Goal: Information Seeking & Learning: Learn about a topic

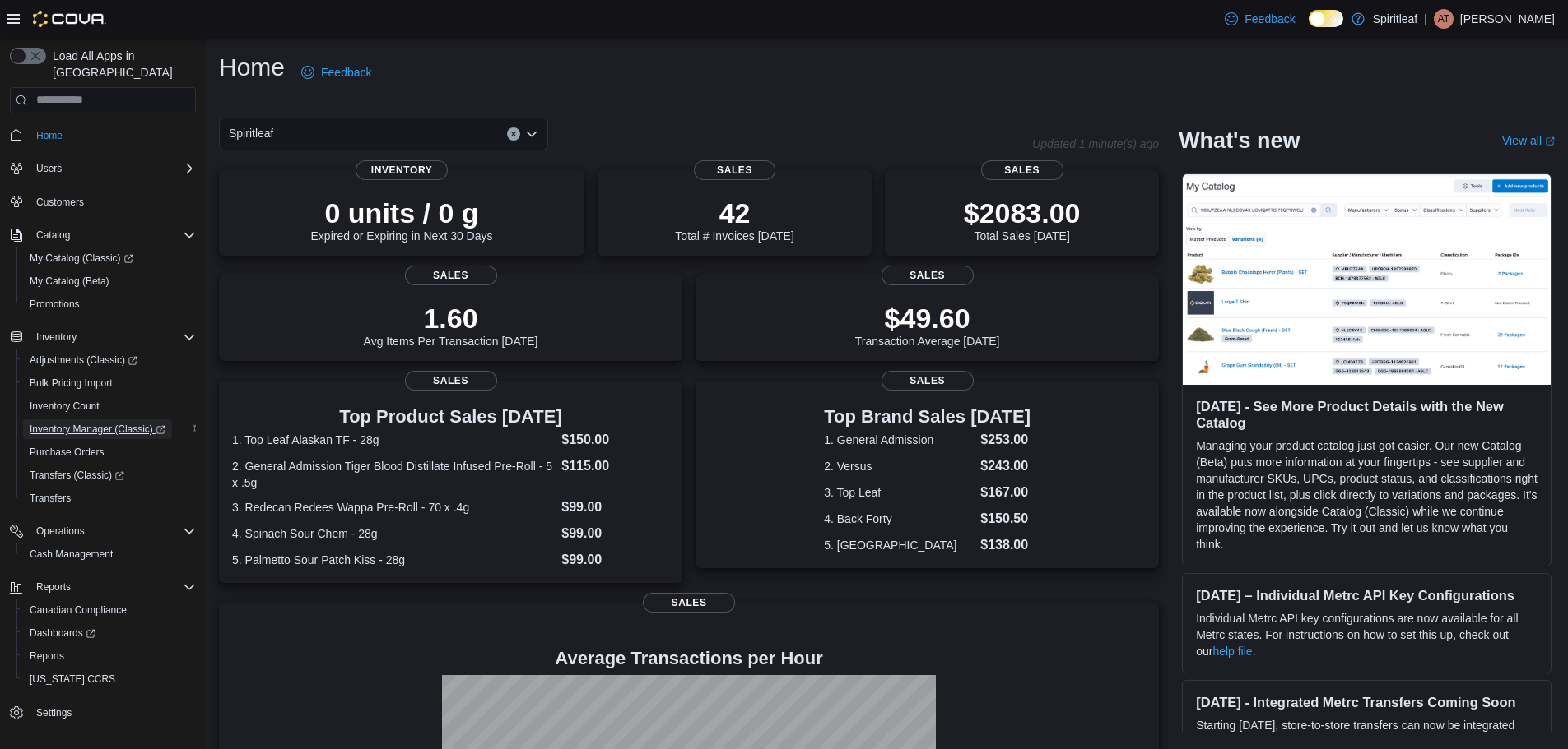
click at [129, 422] on span "Inventory Manager (Classic)" at bounding box center [97, 429] width 136 height 13
click at [59, 650] on span "Reports" at bounding box center [46, 656] width 35 height 13
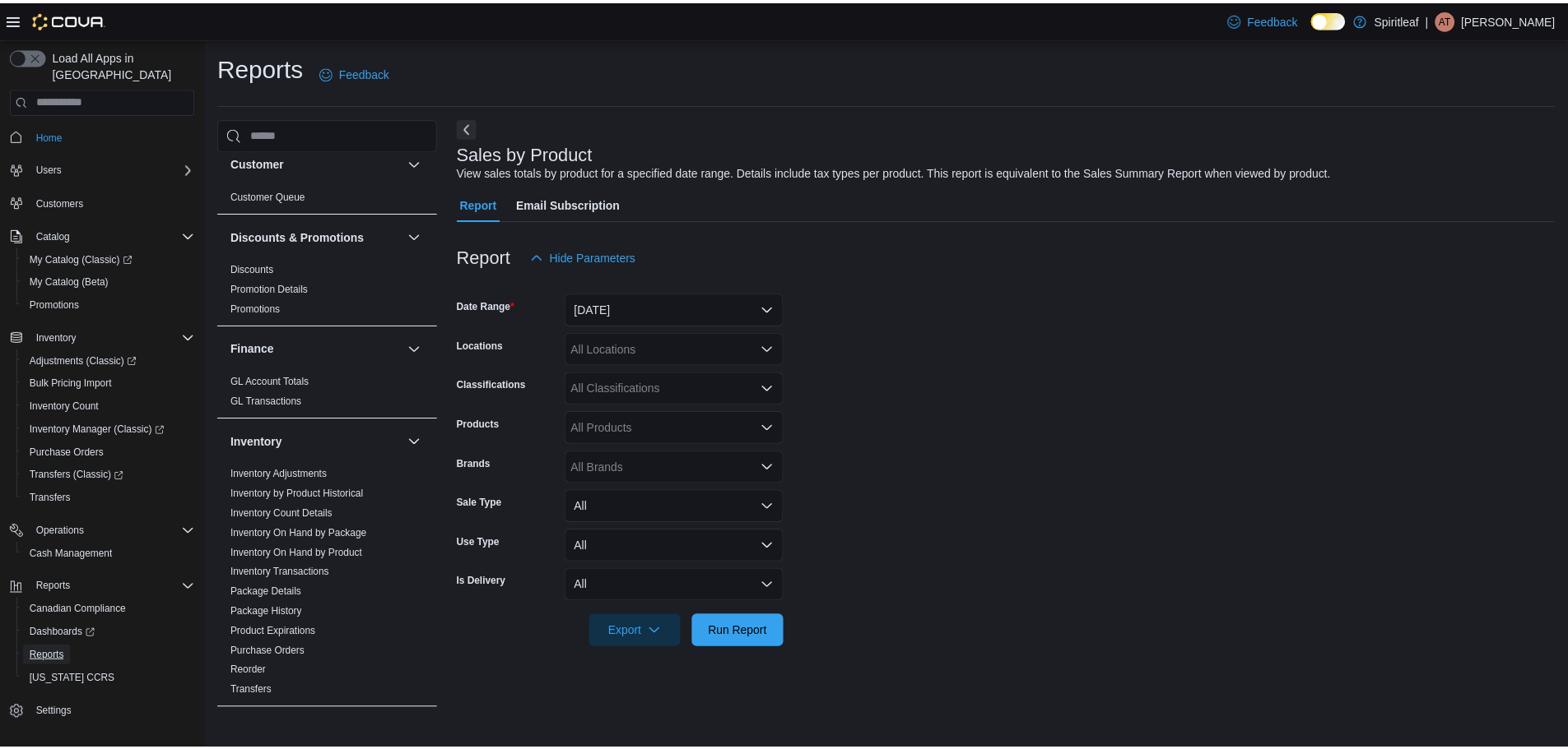
scroll to position [412, 0]
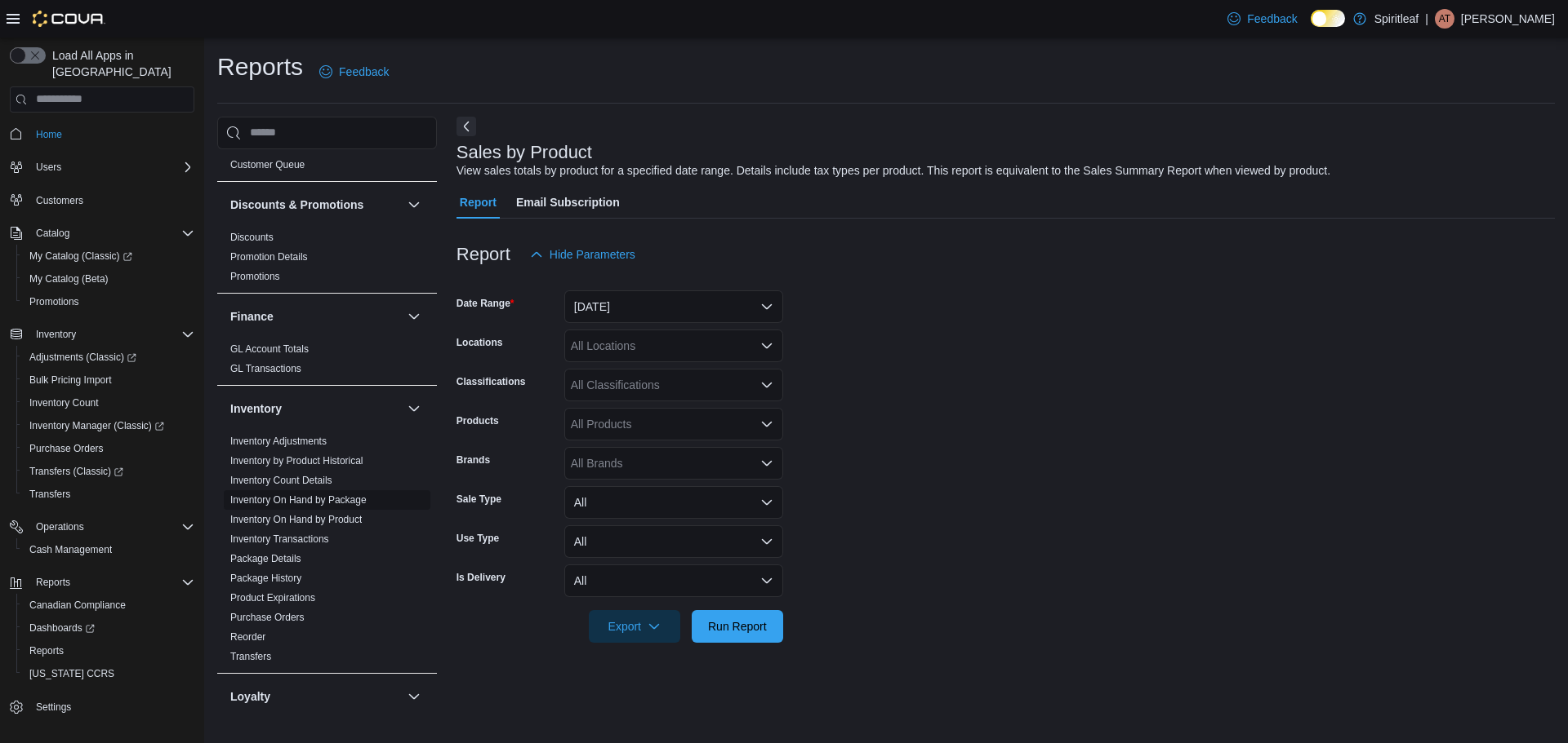
click at [320, 494] on link "Inventory On Hand by Package" at bounding box center [298, 500] width 136 height 12
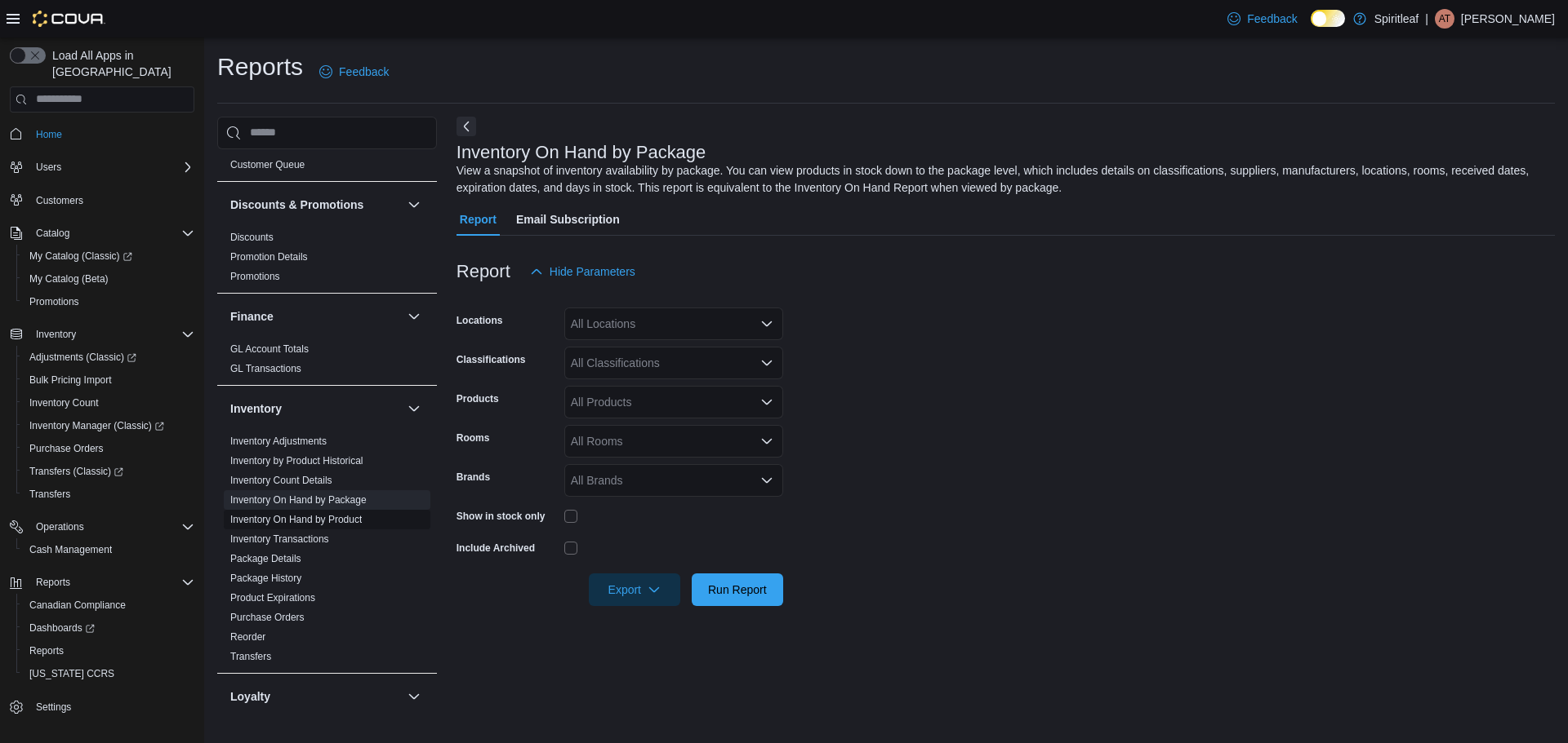
click at [337, 514] on link "Inventory On Hand by Product" at bounding box center [296, 520] width 131 height 12
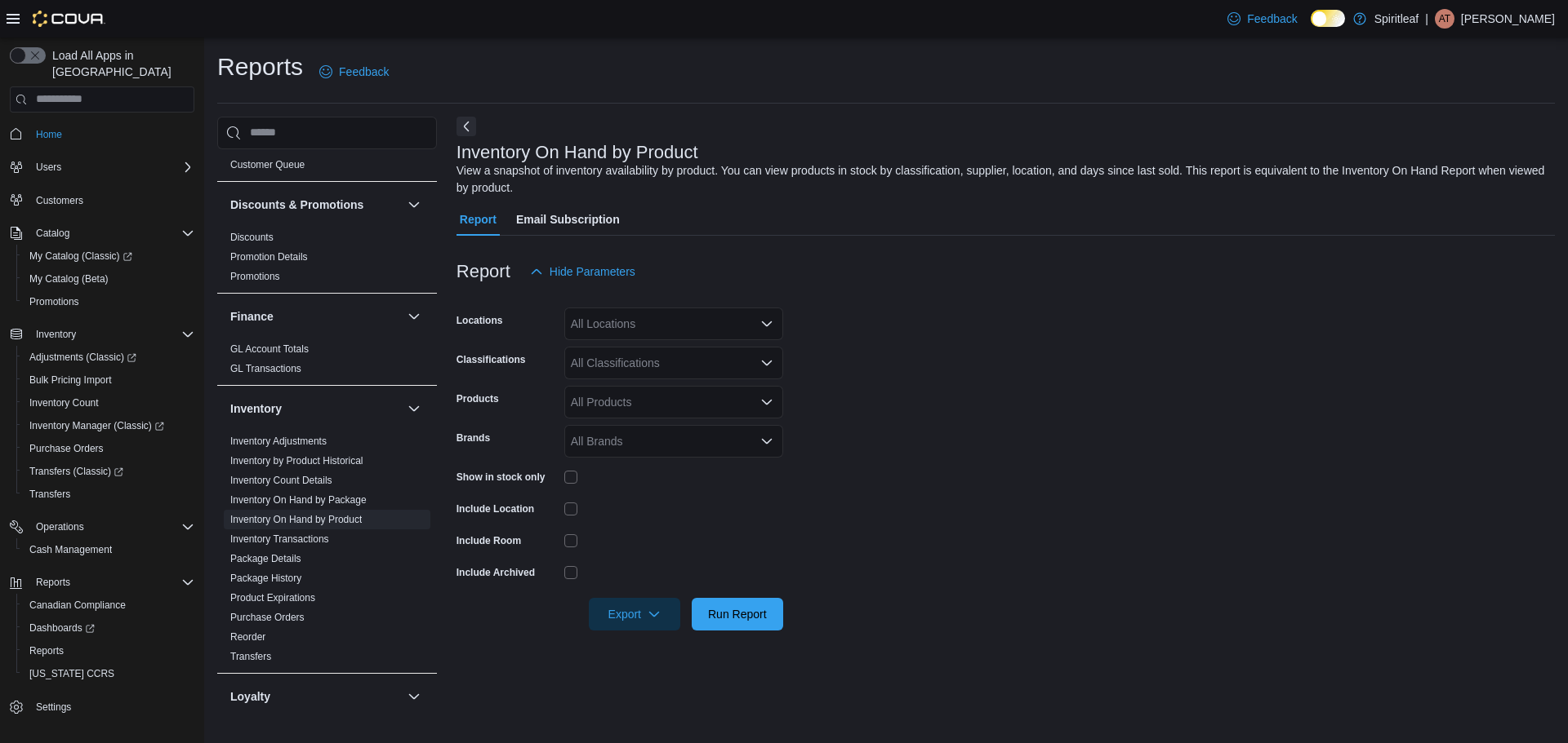
click at [622, 320] on div "All Locations" at bounding box center [673, 323] width 219 height 33
type input "***"
click at [652, 344] on span "571 - [GEOGRAPHIC_DATA] ([GEOGRAPHIC_DATA])" at bounding box center [763, 351] width 277 height 17
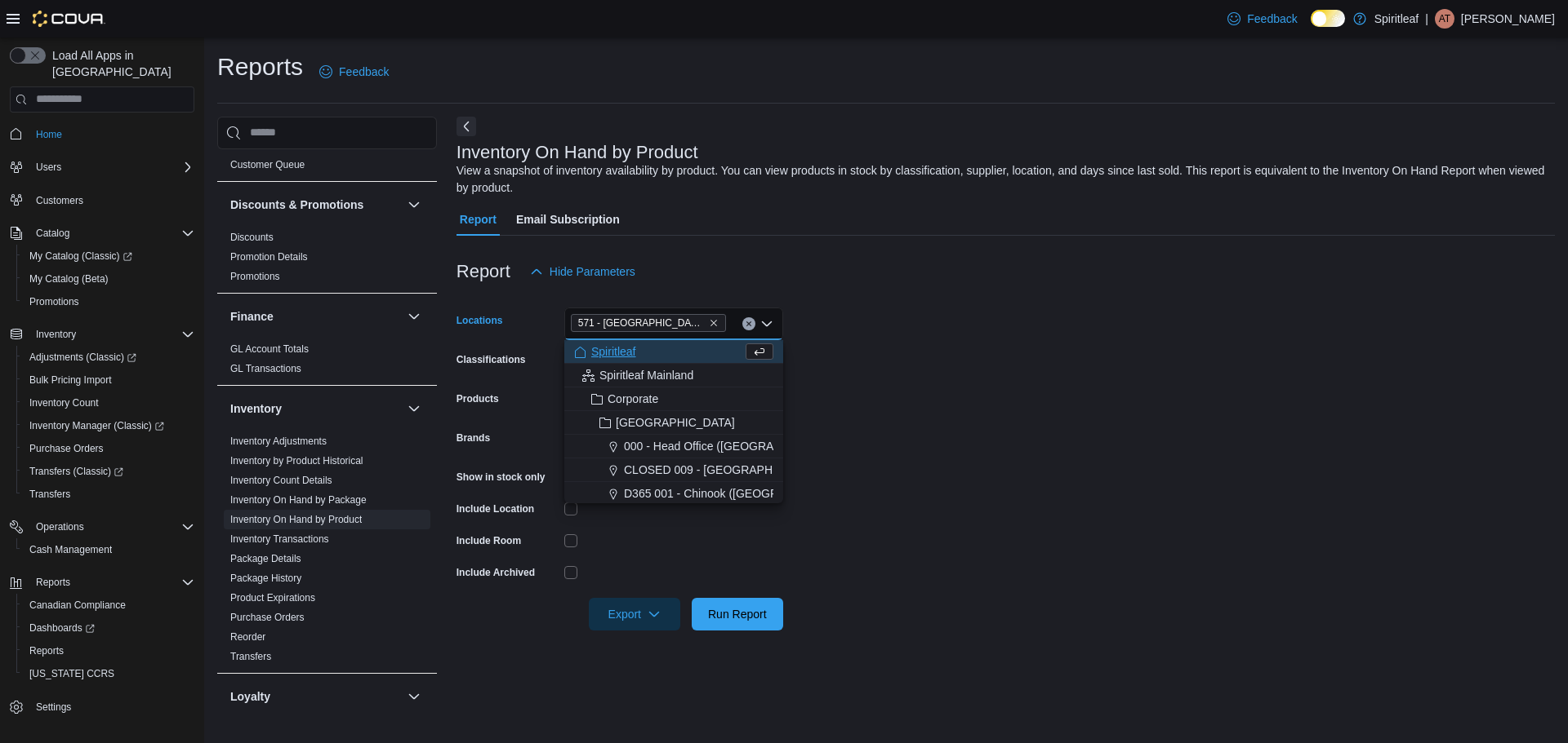
click at [936, 341] on form "Locations [STREET_ADDRESS] ([GEOGRAPHIC_DATA]) Combo box. Selected. 571 - [GEOG…" at bounding box center [1005, 459] width 1099 height 343
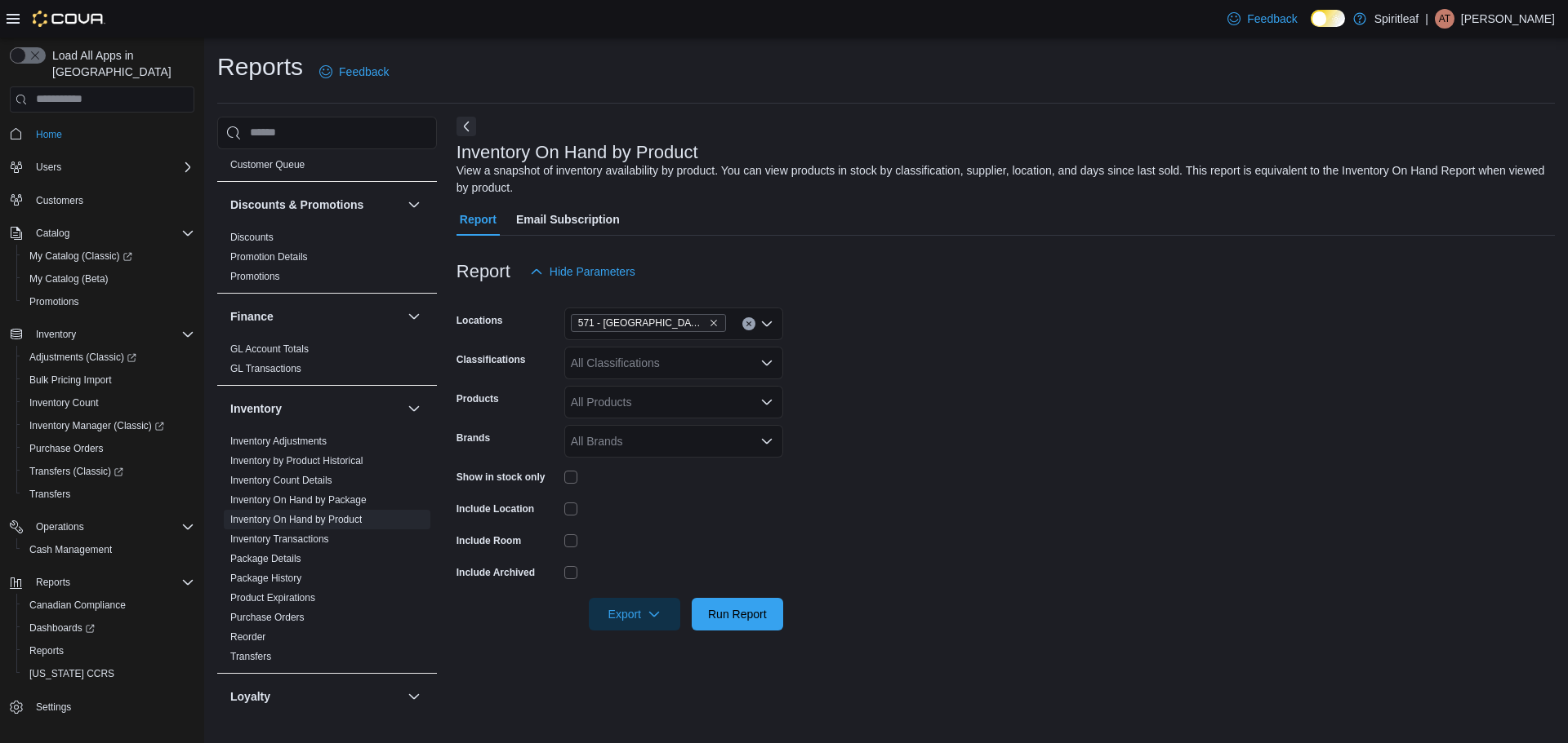
click at [649, 367] on div "All Classifications" at bounding box center [673, 362] width 219 height 33
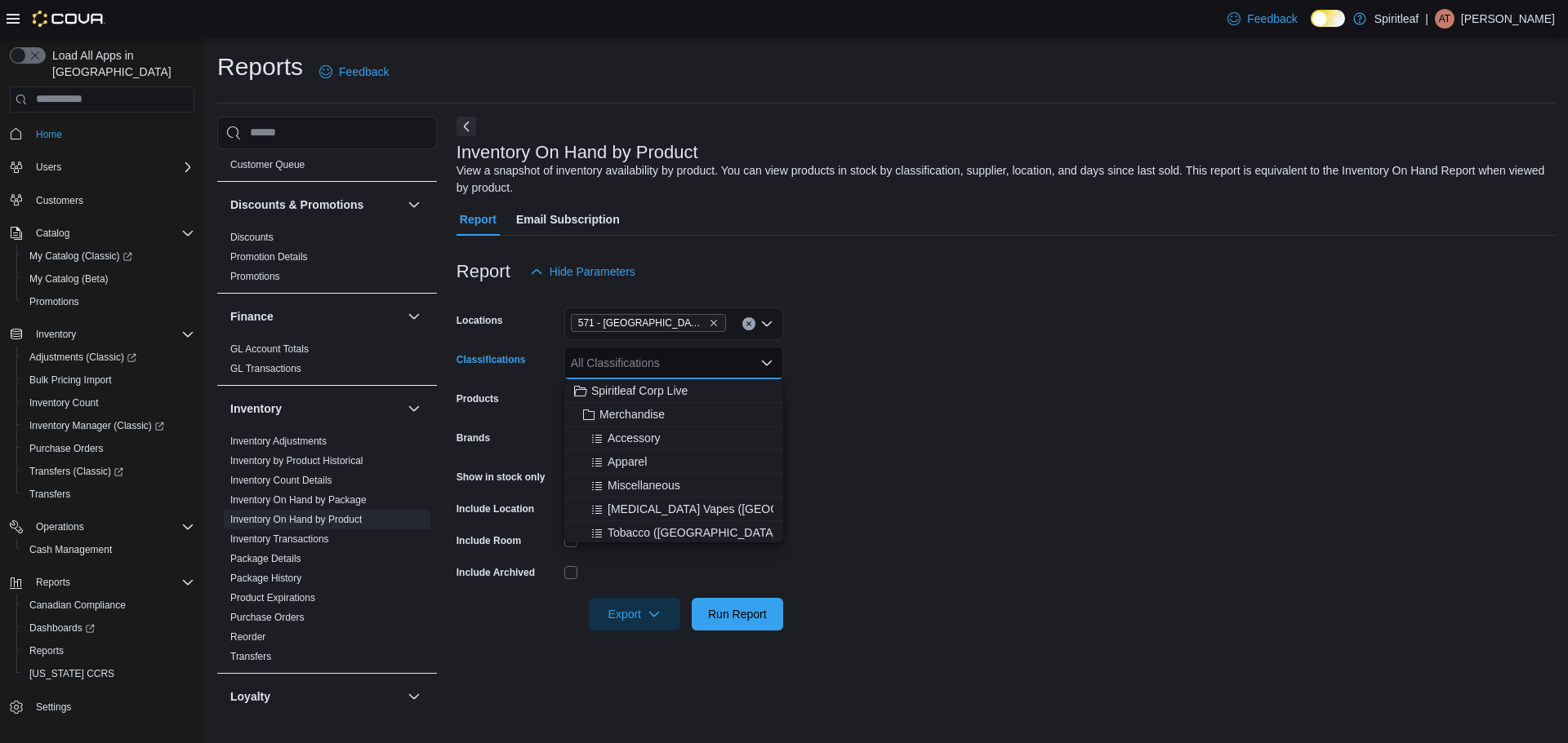
click at [910, 352] on form "Locations [STREET_ADDRESS] Classifications All Classifications Combo box. Selec…" at bounding box center [1005, 459] width 1099 height 343
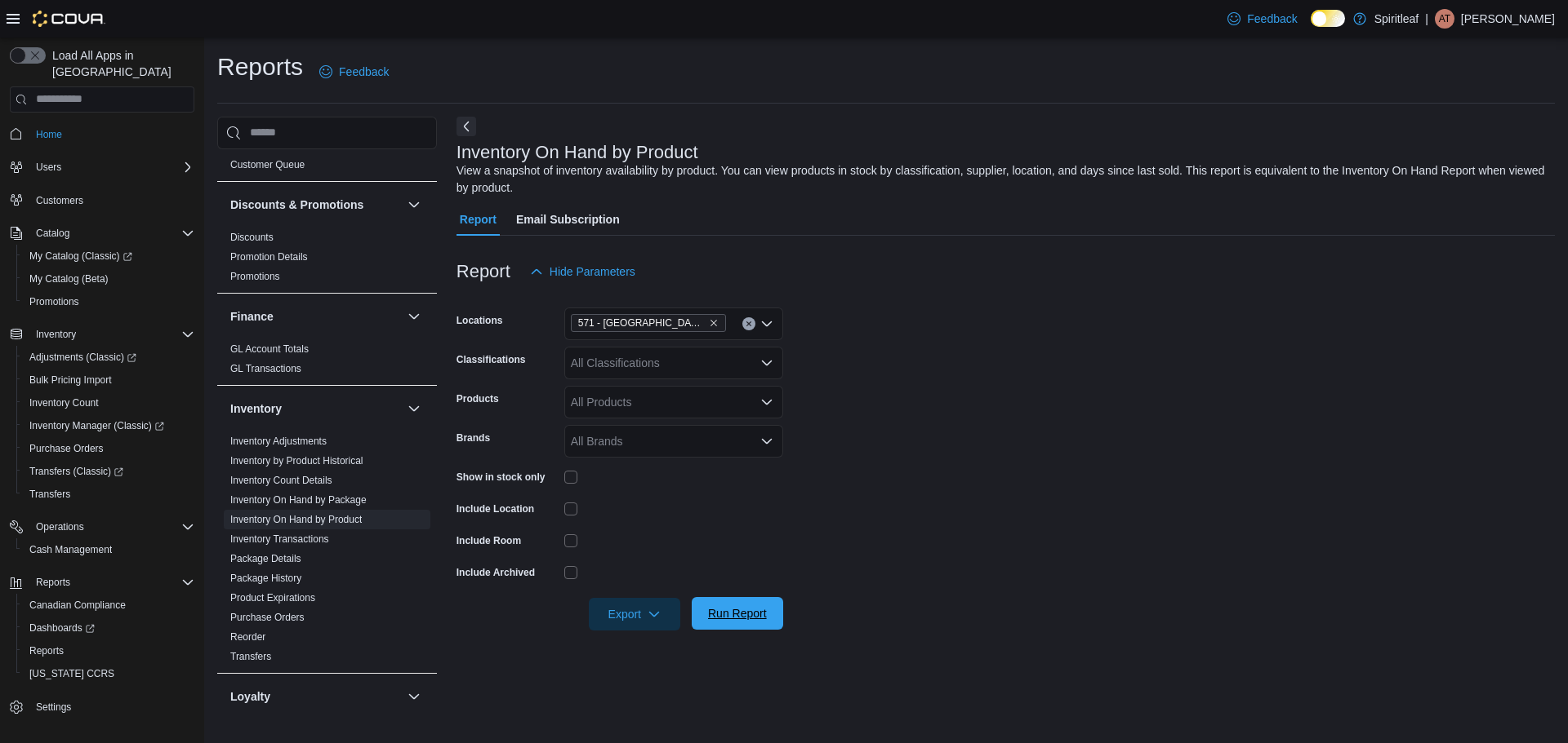
click at [718, 617] on span "Run Report" at bounding box center [737, 614] width 58 height 17
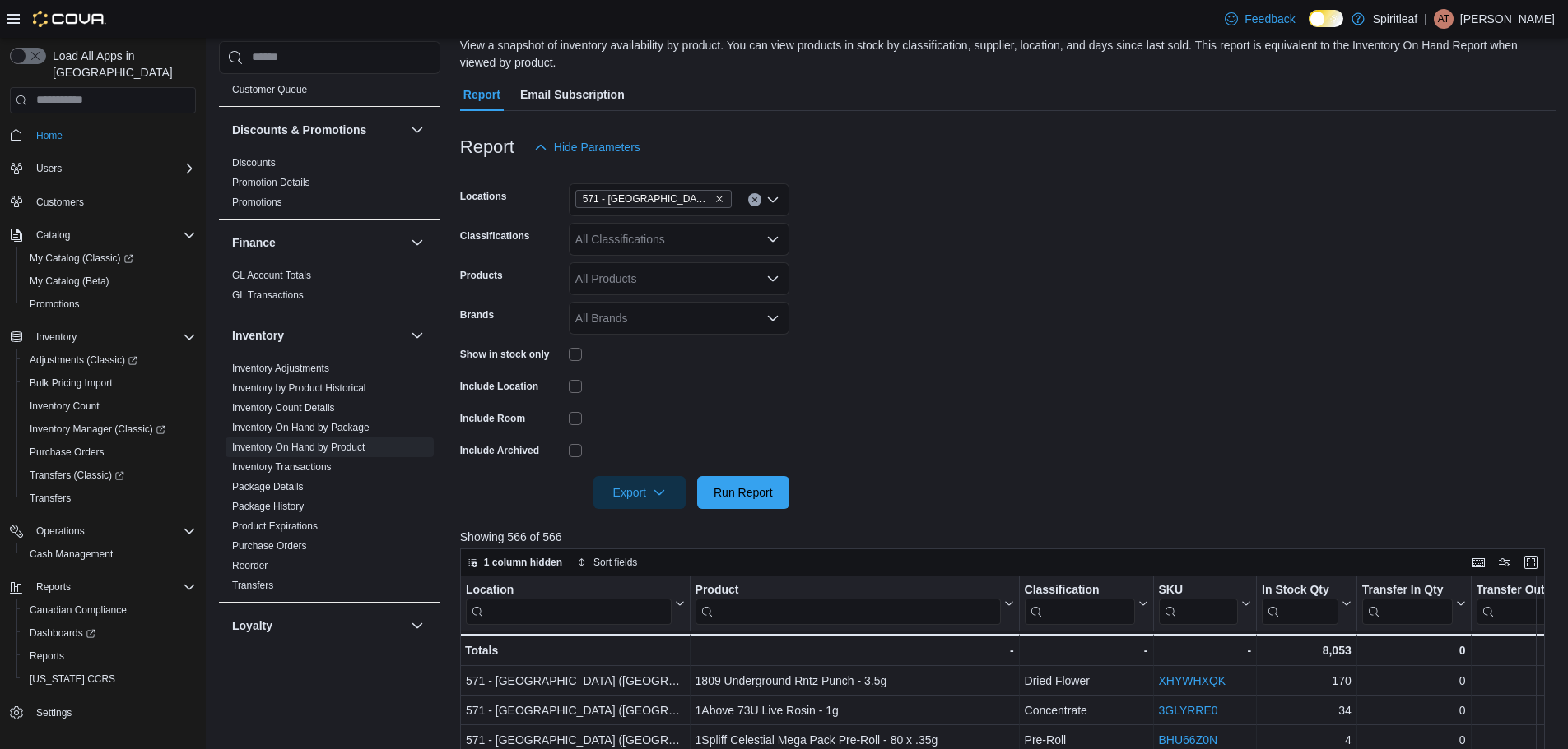
click at [950, 418] on form "Locations 571 - [GEOGRAPHIC_DATA] ([GEOGRAPHIC_DATA]) Classifications All Class…" at bounding box center [1008, 337] width 1096 height 346
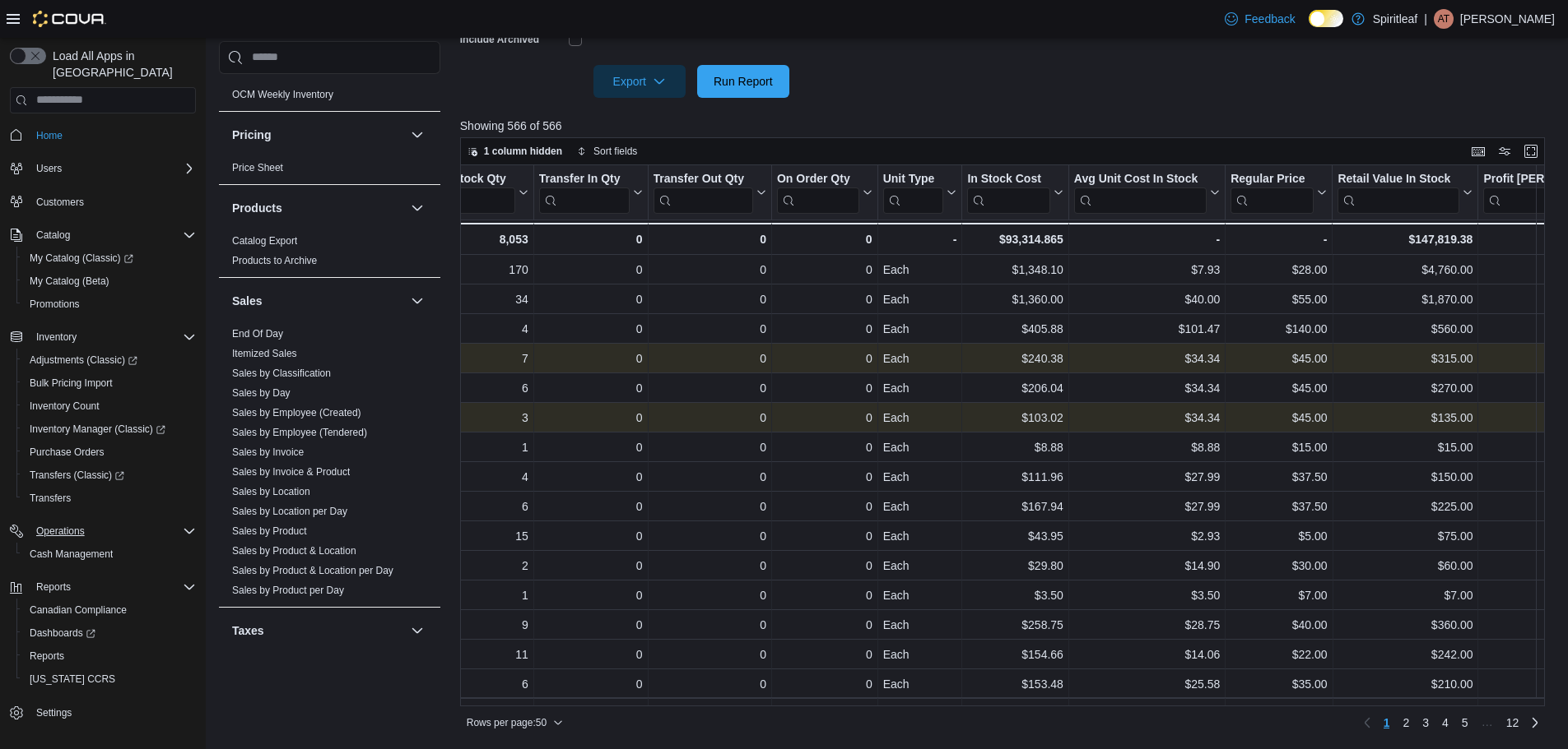
scroll to position [1070, 0]
click at [64, 646] on link "Reports" at bounding box center [46, 656] width 48 height 19
click at [292, 525] on link "Sales by Product" at bounding box center [269, 531] width 75 height 12
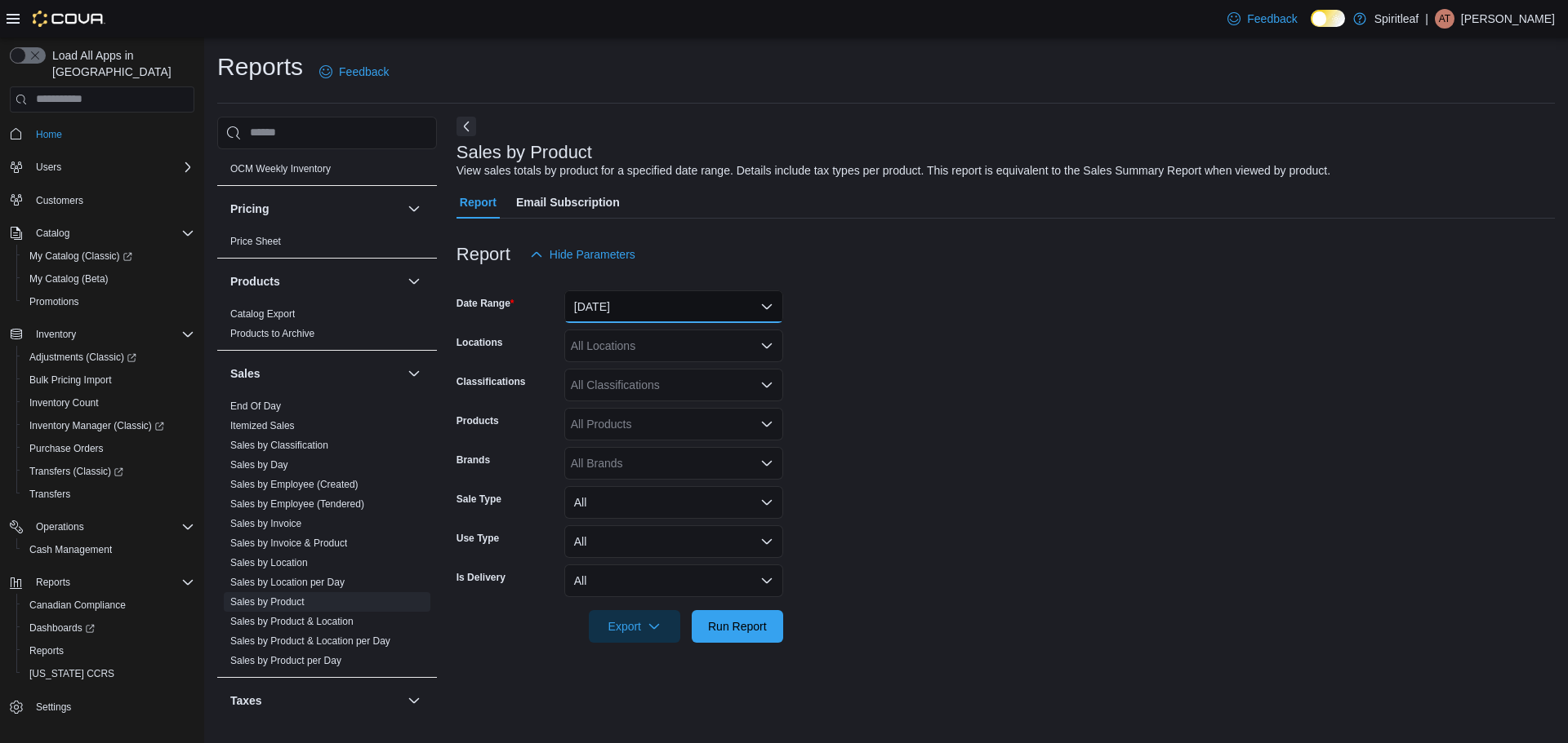
click at [667, 322] on button "[DATE]" at bounding box center [673, 306] width 219 height 33
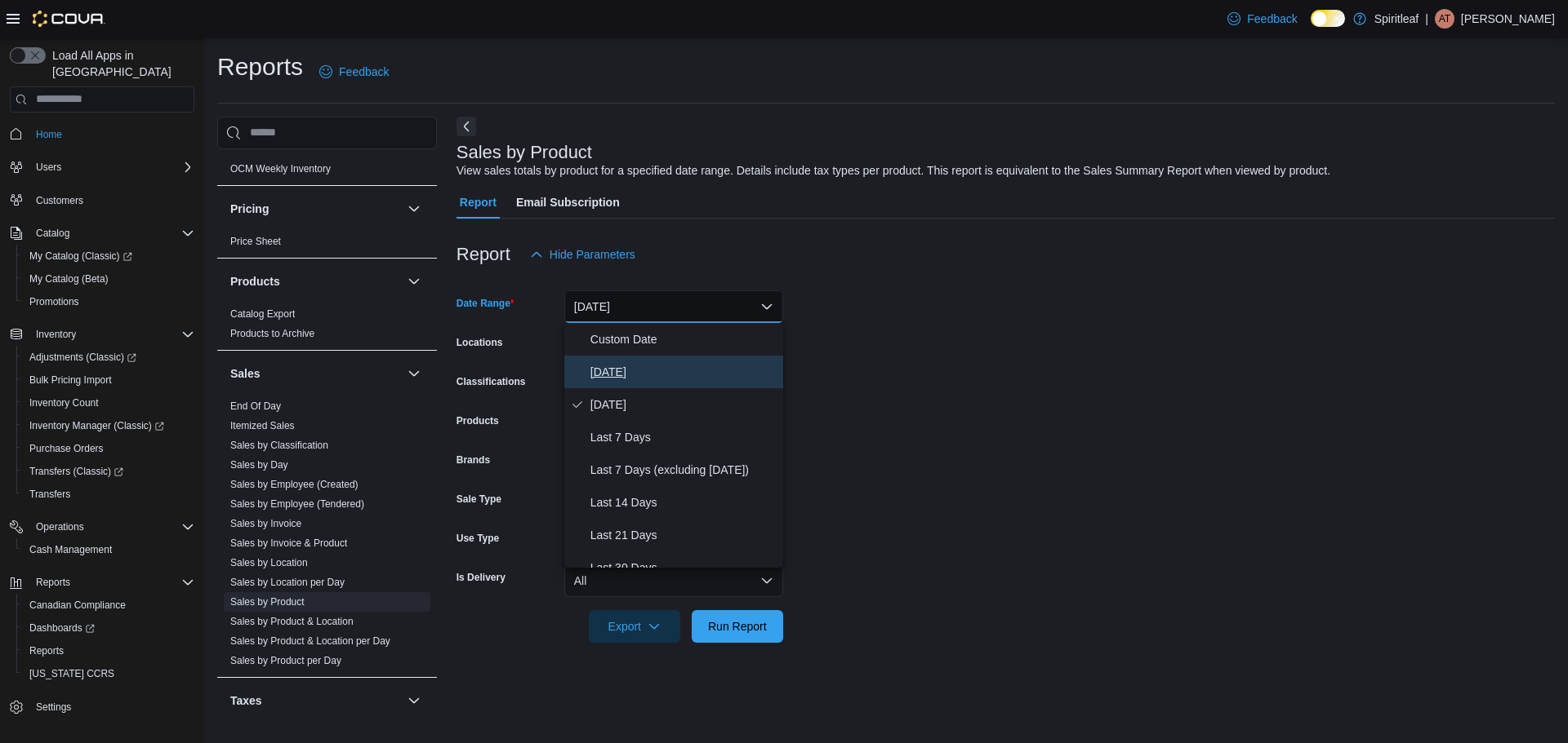
click at [654, 364] on span "[DATE]" at bounding box center [683, 372] width 186 height 19
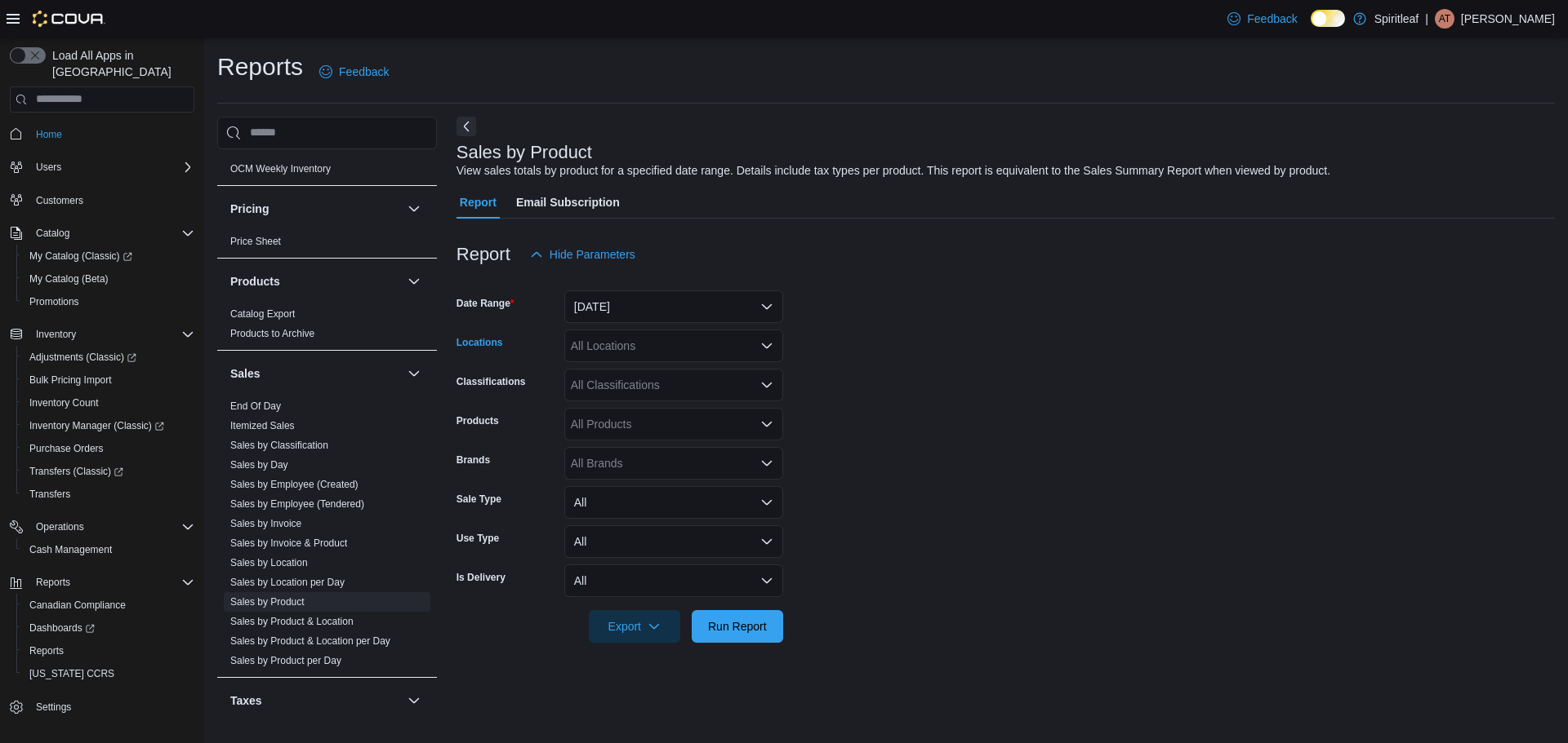
click at [650, 356] on div "All Locations" at bounding box center [673, 346] width 219 height 33
type input "***"
click at [693, 377] on span "571 - [GEOGRAPHIC_DATA] ([GEOGRAPHIC_DATA])" at bounding box center [763, 374] width 277 height 17
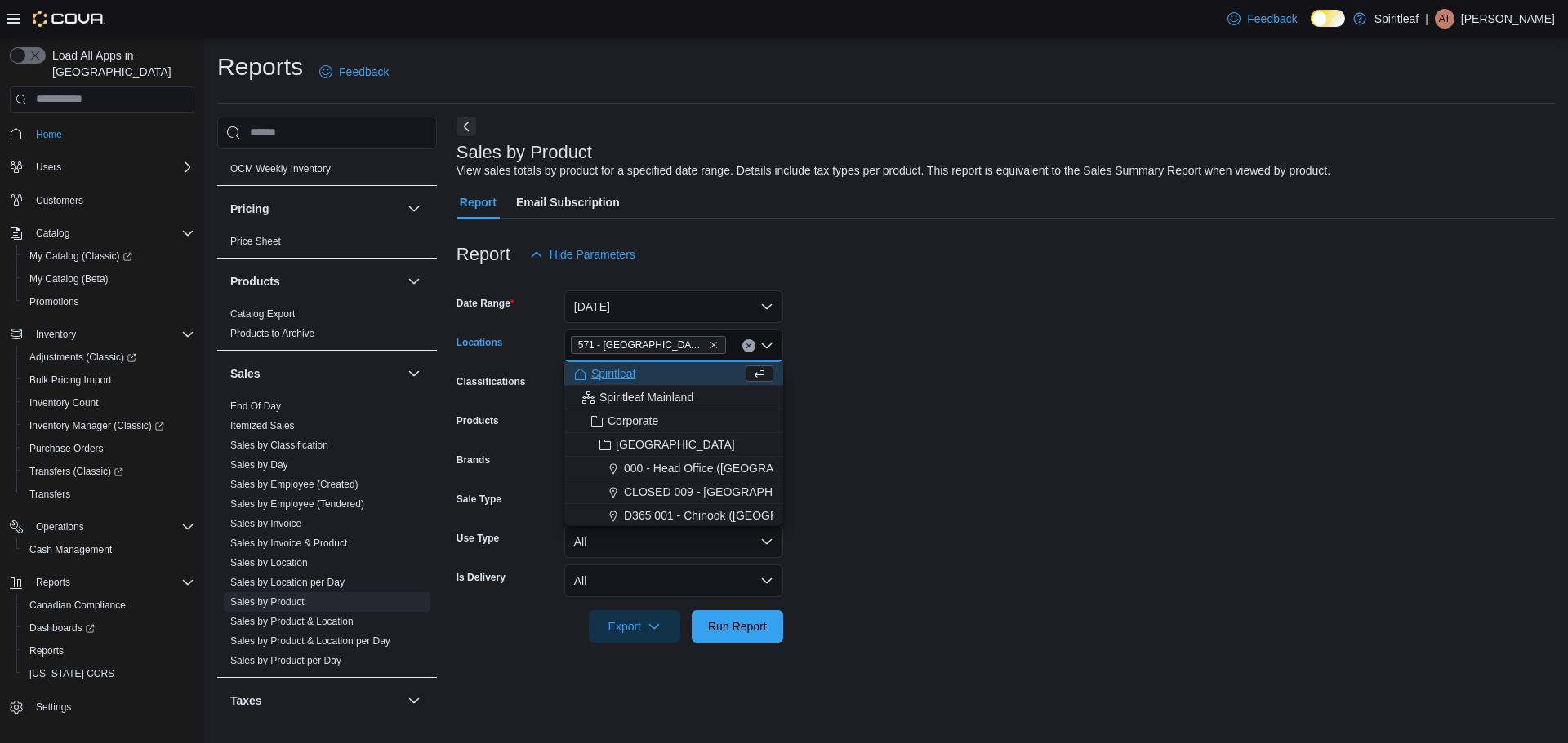
click at [970, 355] on form "Date Range [DATE] Locations [STREET_ADDRESS] Combo box. Selected. 571 - [GEOGRA…" at bounding box center [1005, 457] width 1099 height 372
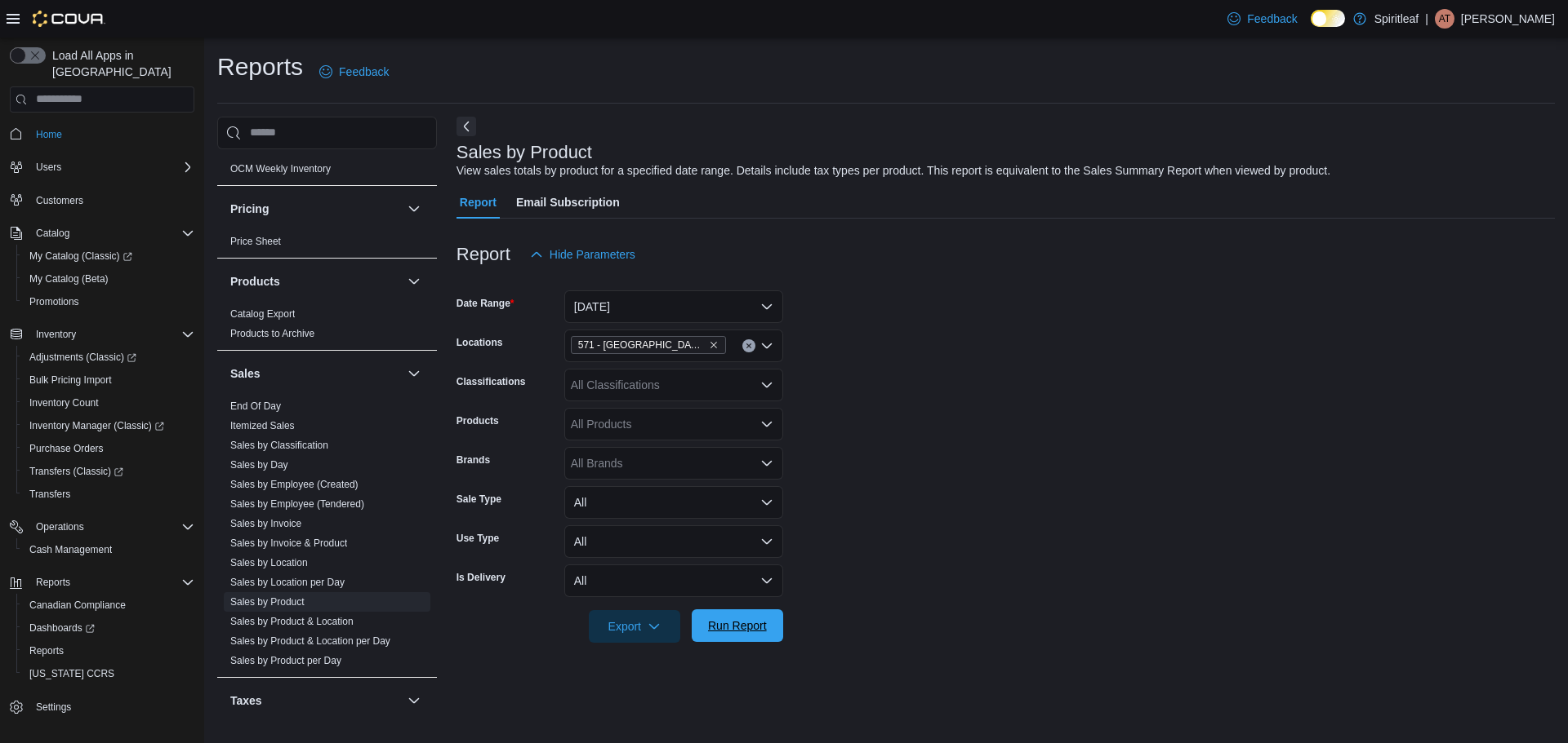
click at [753, 639] on span "Run Report" at bounding box center [738, 625] width 72 height 33
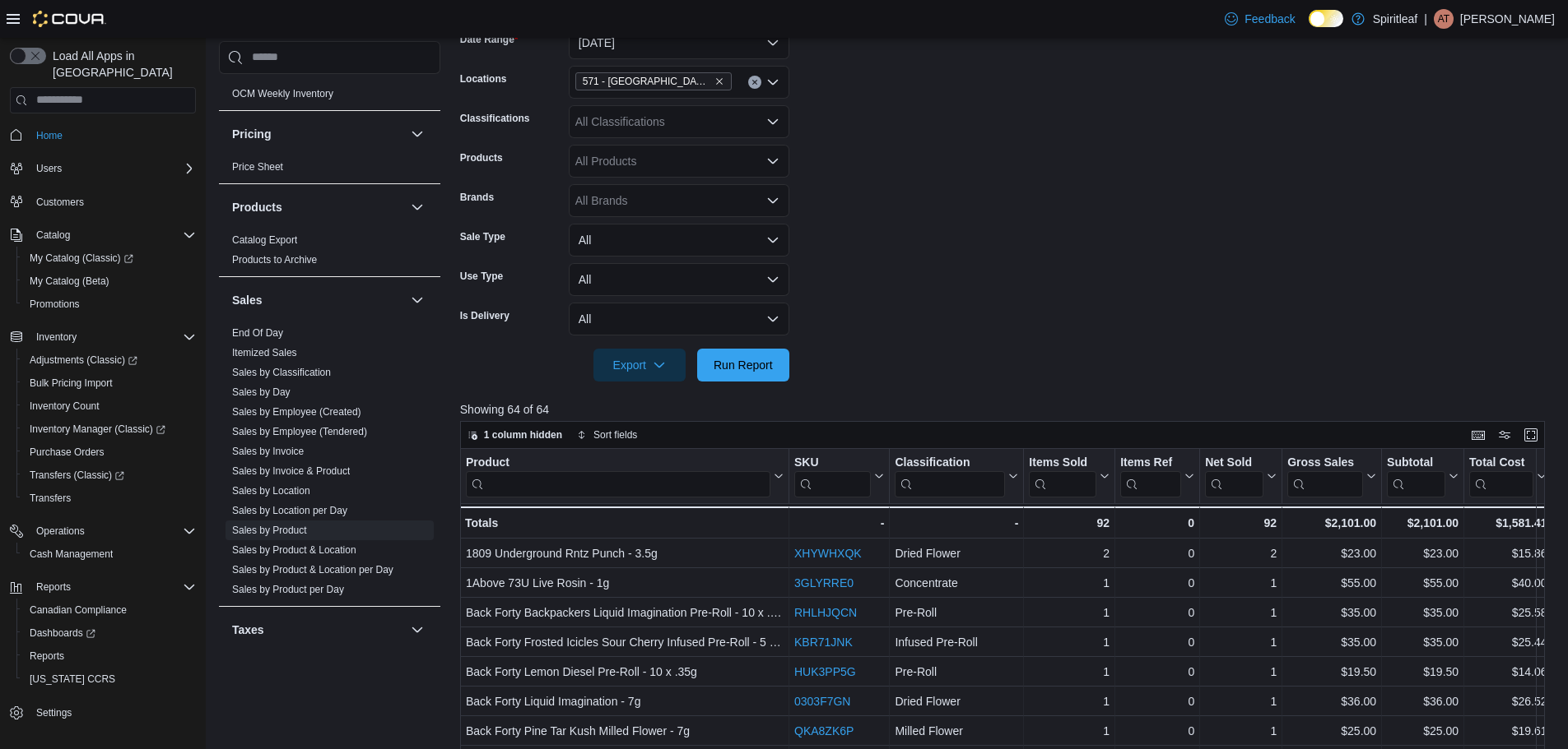
scroll to position [550, 0]
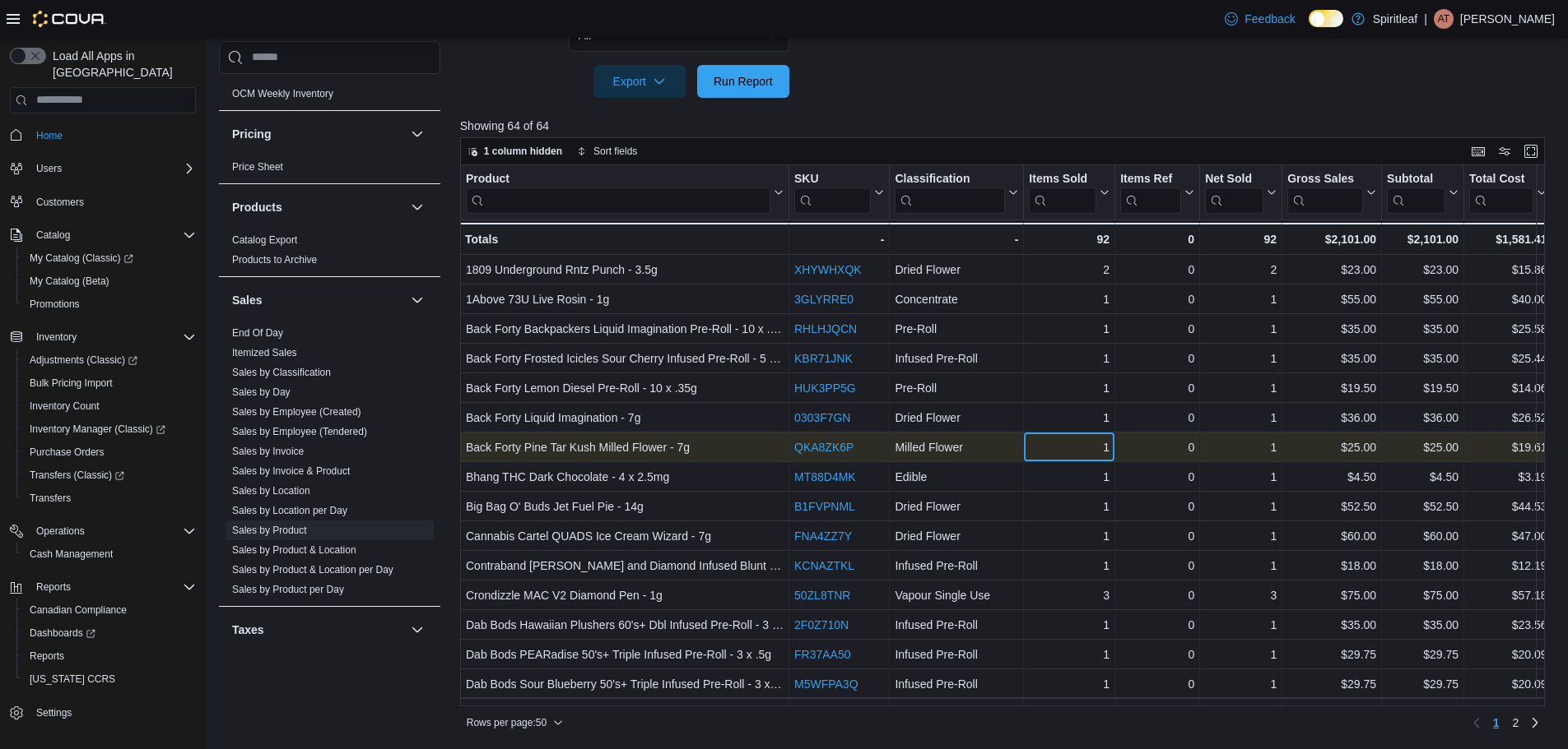
drag, startPoint x: 1032, startPoint y: 437, endPoint x: 1045, endPoint y: 430, distance: 14.8
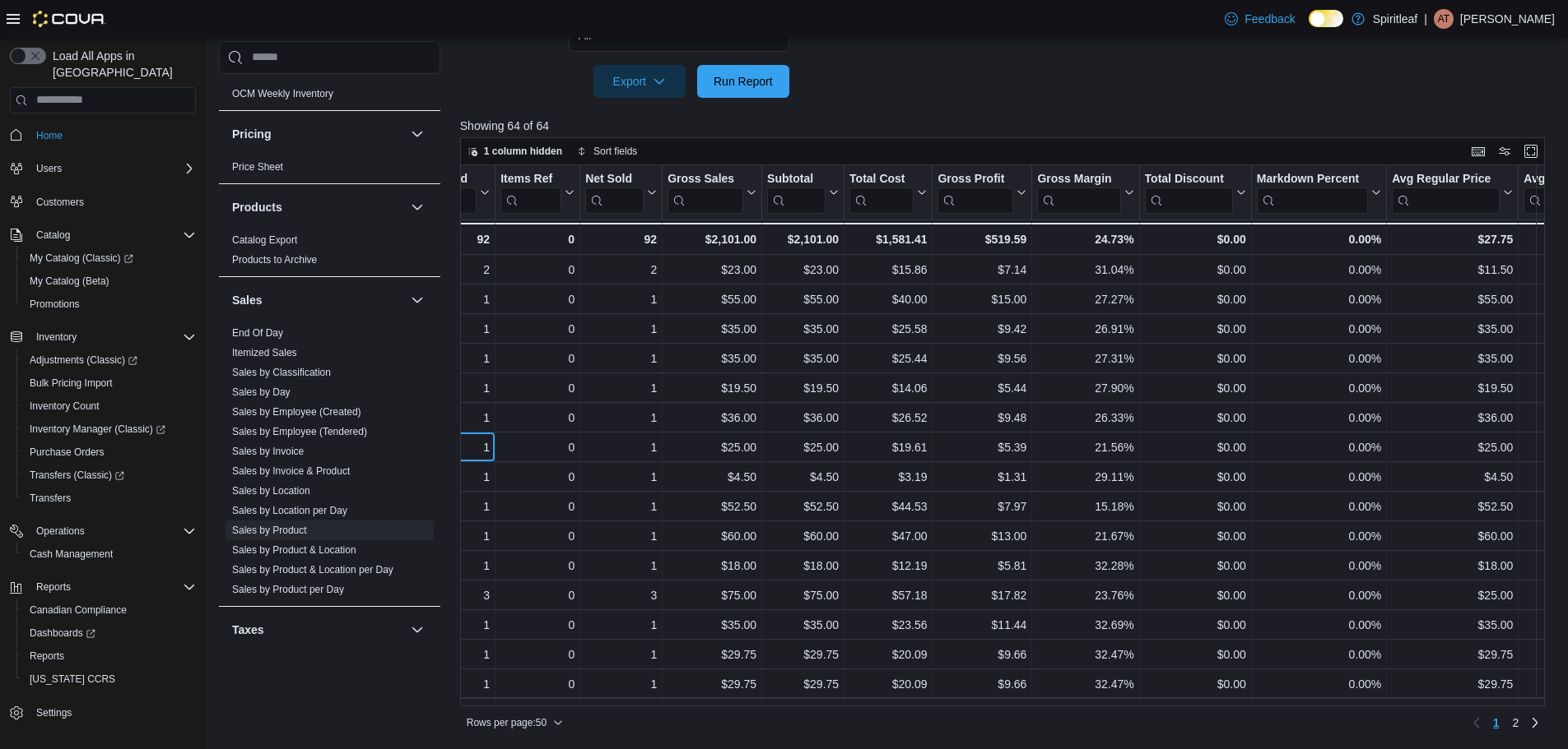
scroll to position [0, 622]
click at [758, 94] on span "Run Report" at bounding box center [744, 80] width 72 height 33
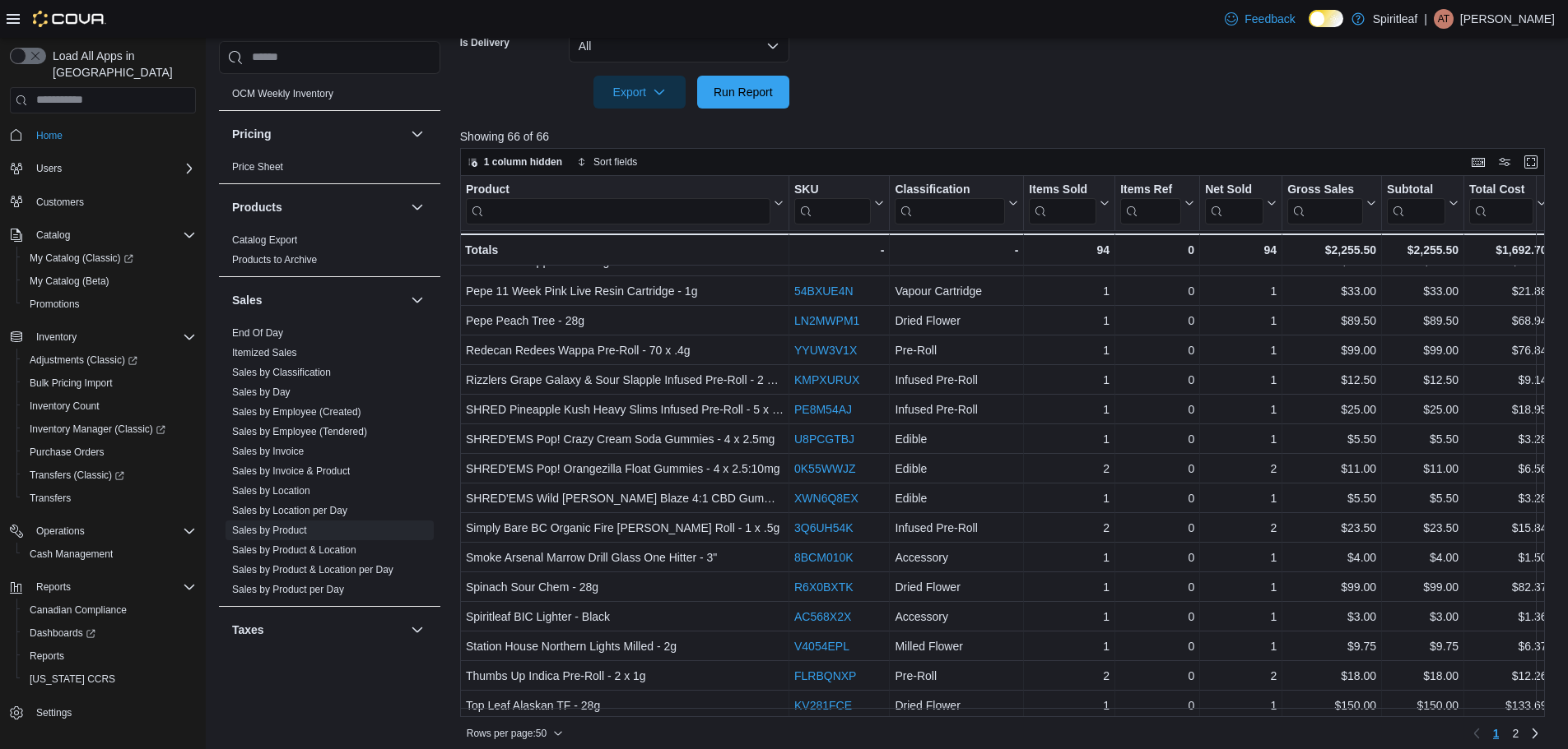
scroll to position [1037, 0]
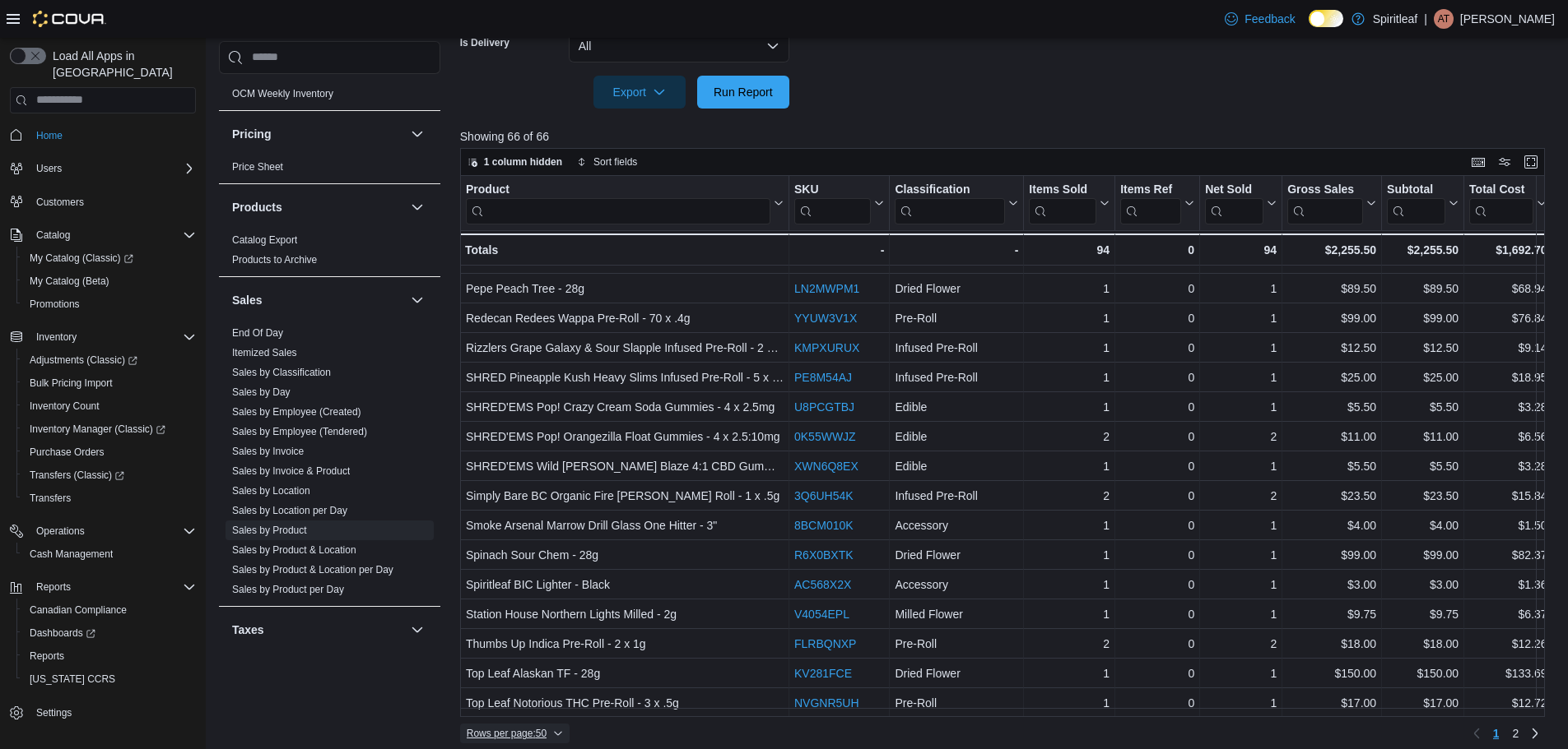
click at [536, 735] on span "Rows per page : 50" at bounding box center [506, 734] width 80 height 13
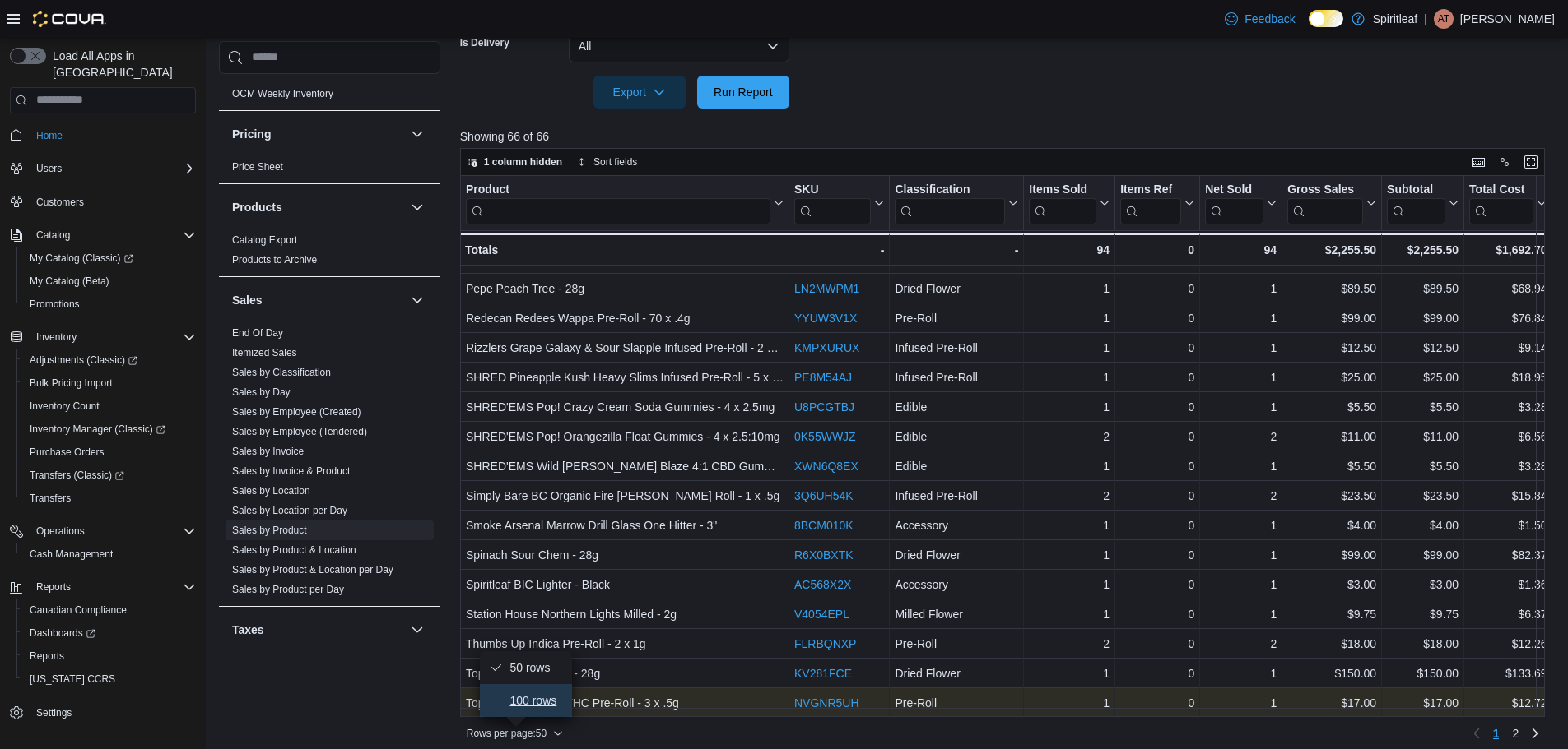
click at [527, 698] on span "100 rows" at bounding box center [536, 701] width 53 height 13
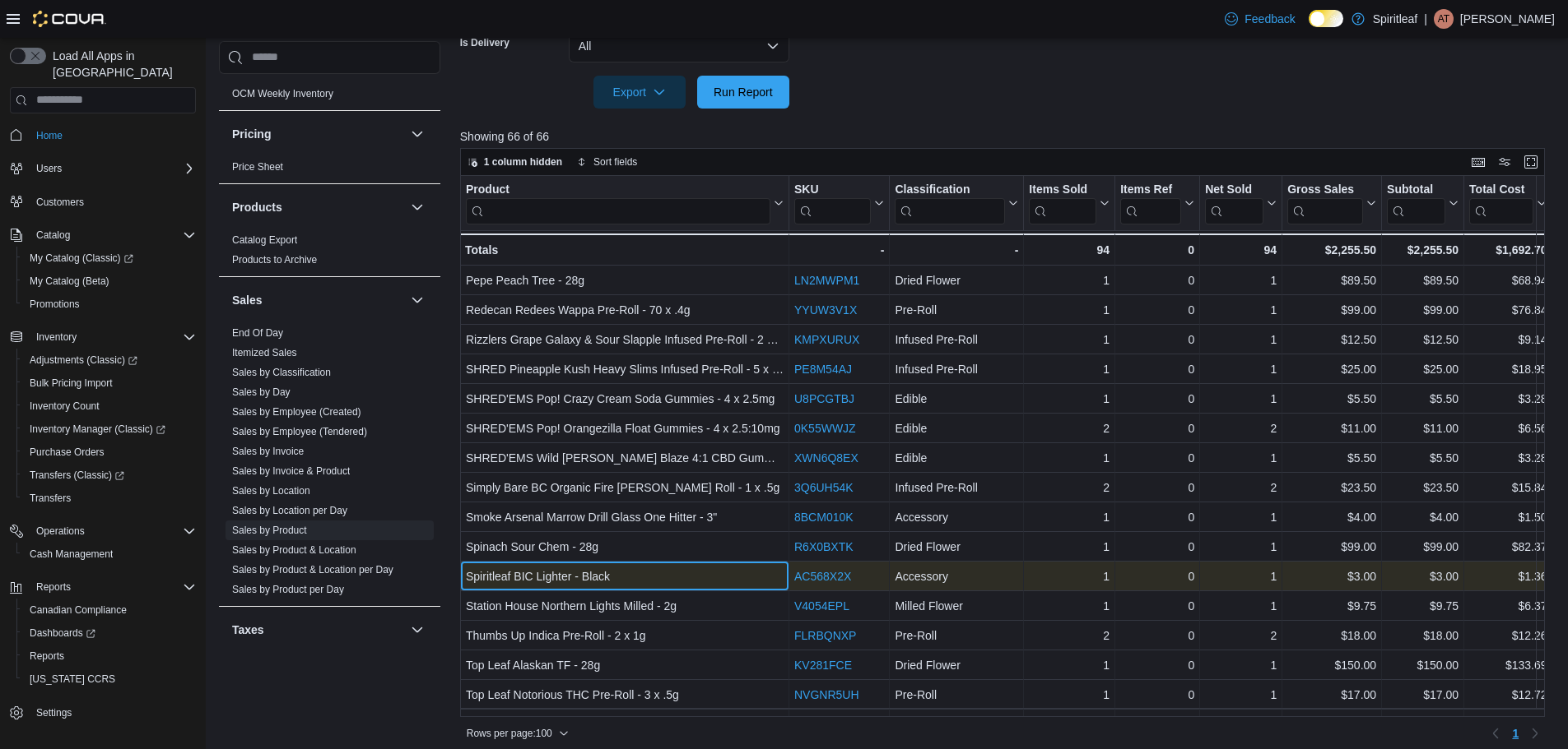
click at [617, 575] on div "Spiritleaf BIC Lighter - Black" at bounding box center [624, 576] width 317 height 19
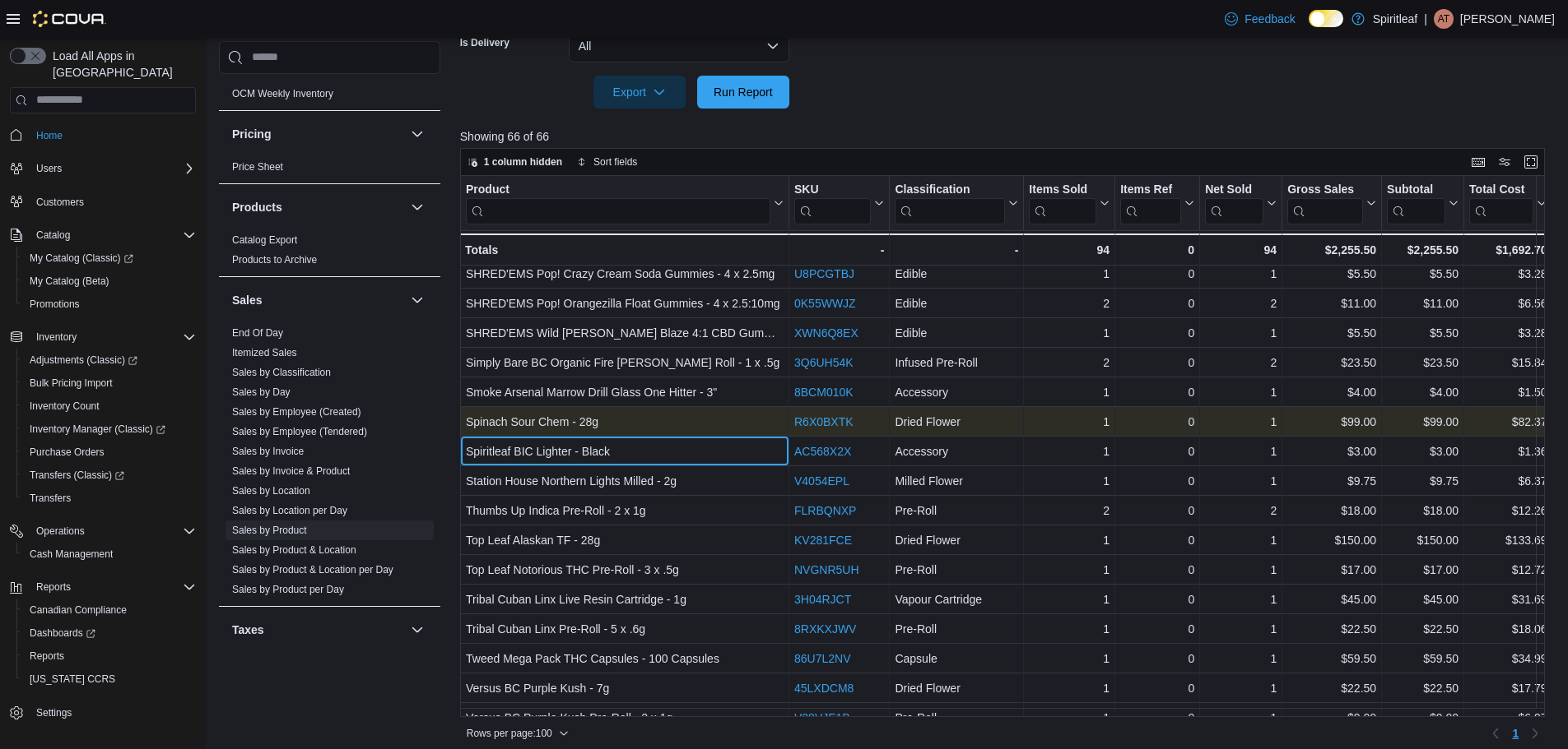
scroll to position [1201, 0]
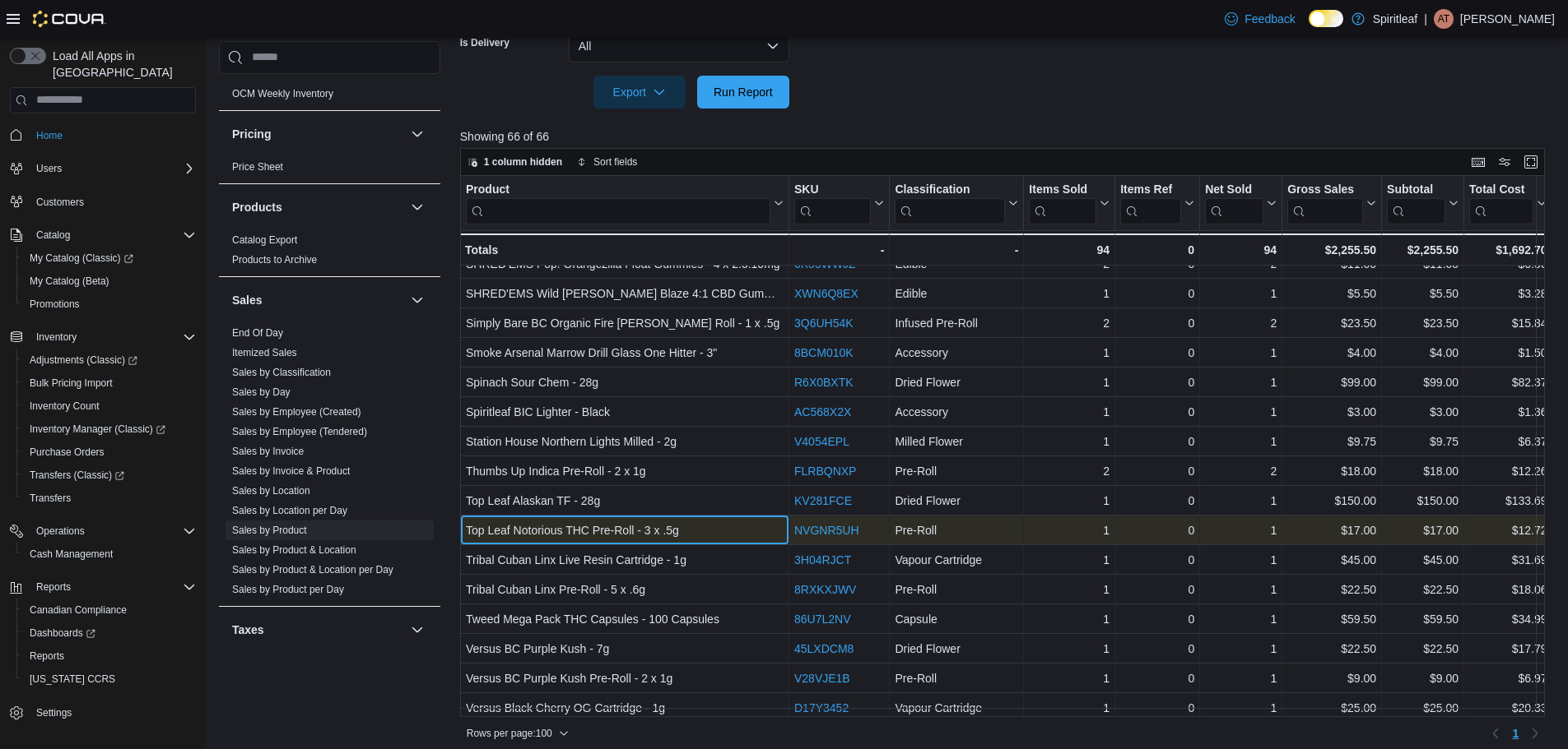
click at [696, 529] on div "Top Leaf Notorious THC Pre-Roll - 3 x .5g" at bounding box center [624, 530] width 317 height 19
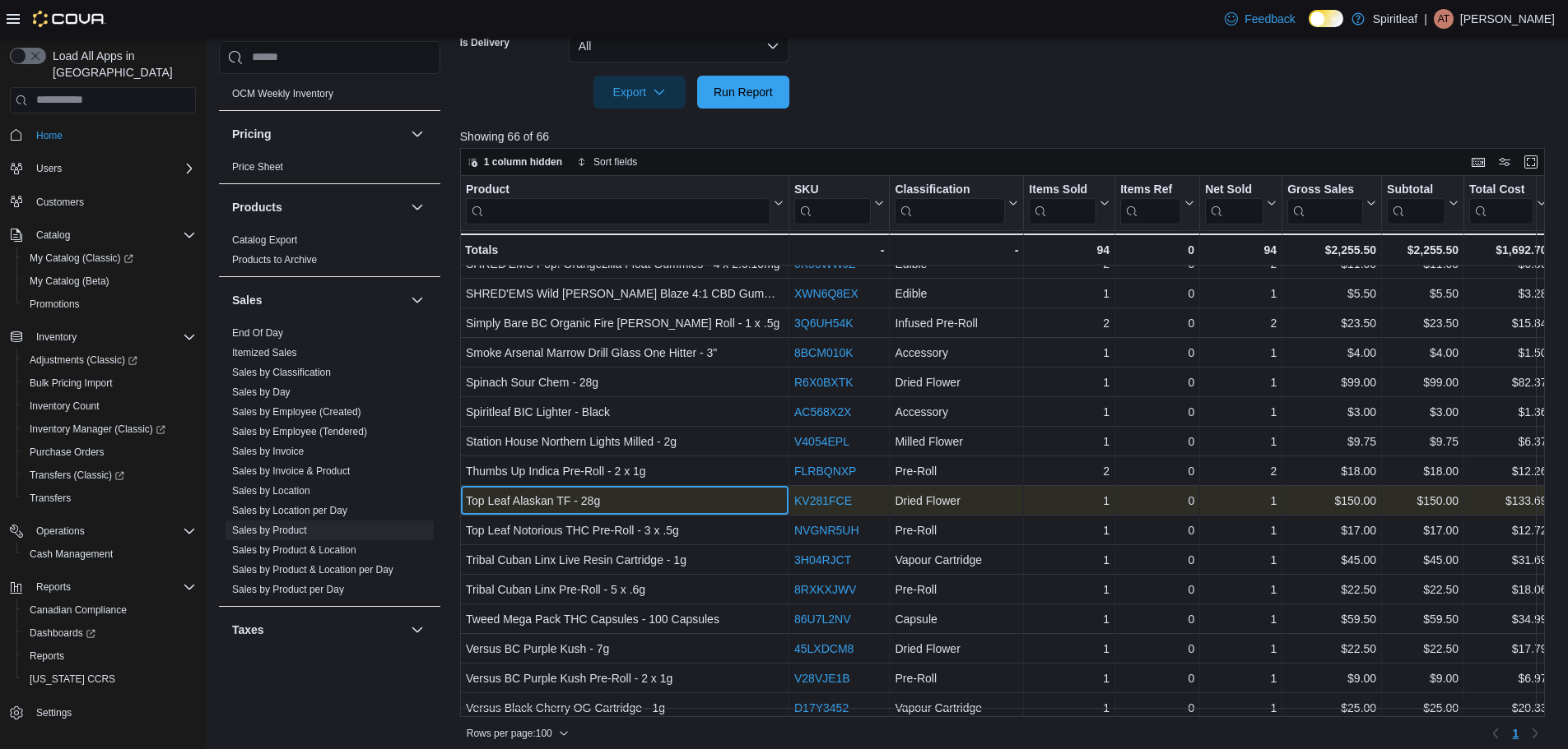
click at [701, 498] on div "Top Leaf Alaskan TF - 28g" at bounding box center [624, 501] width 317 height 19
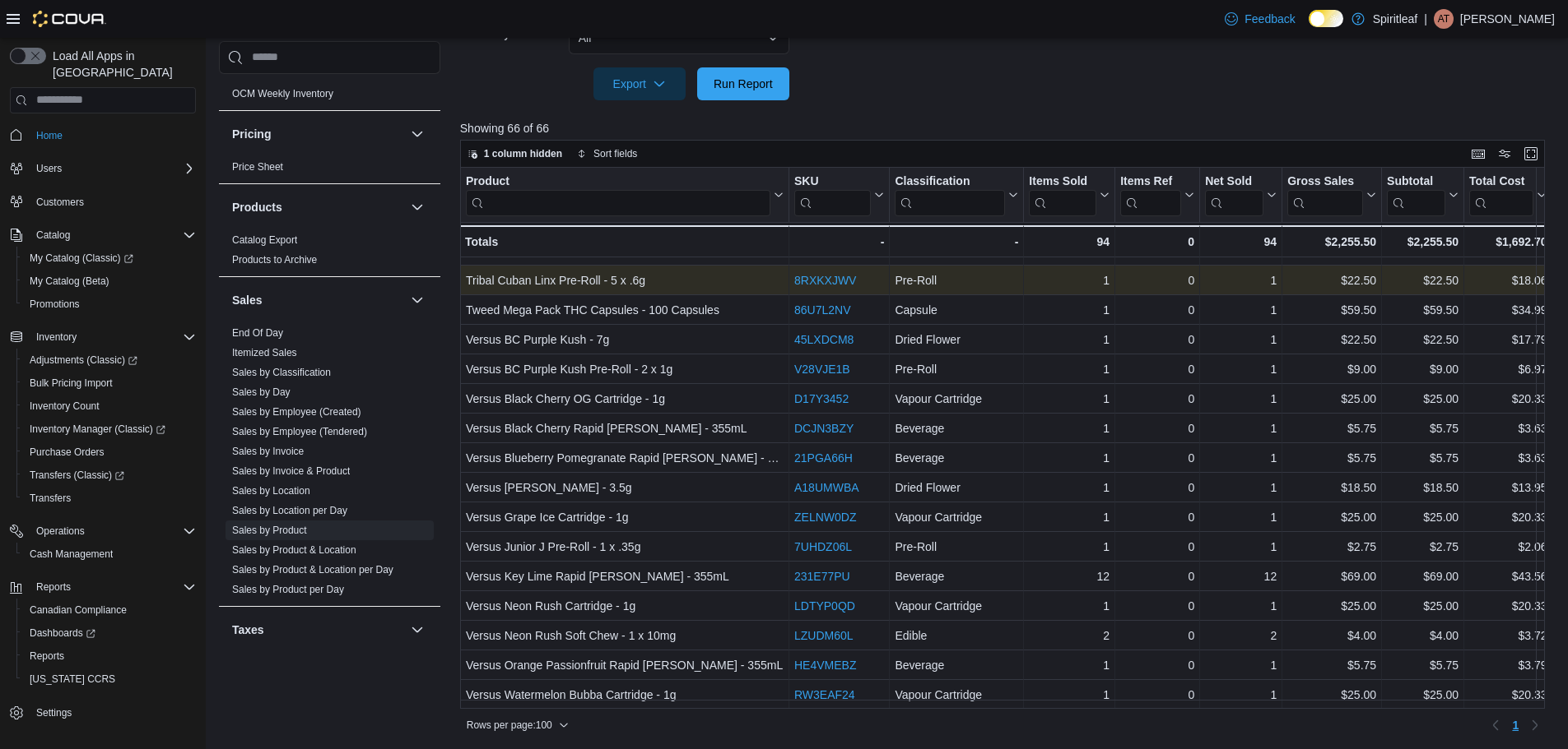
scroll to position [550, 0]
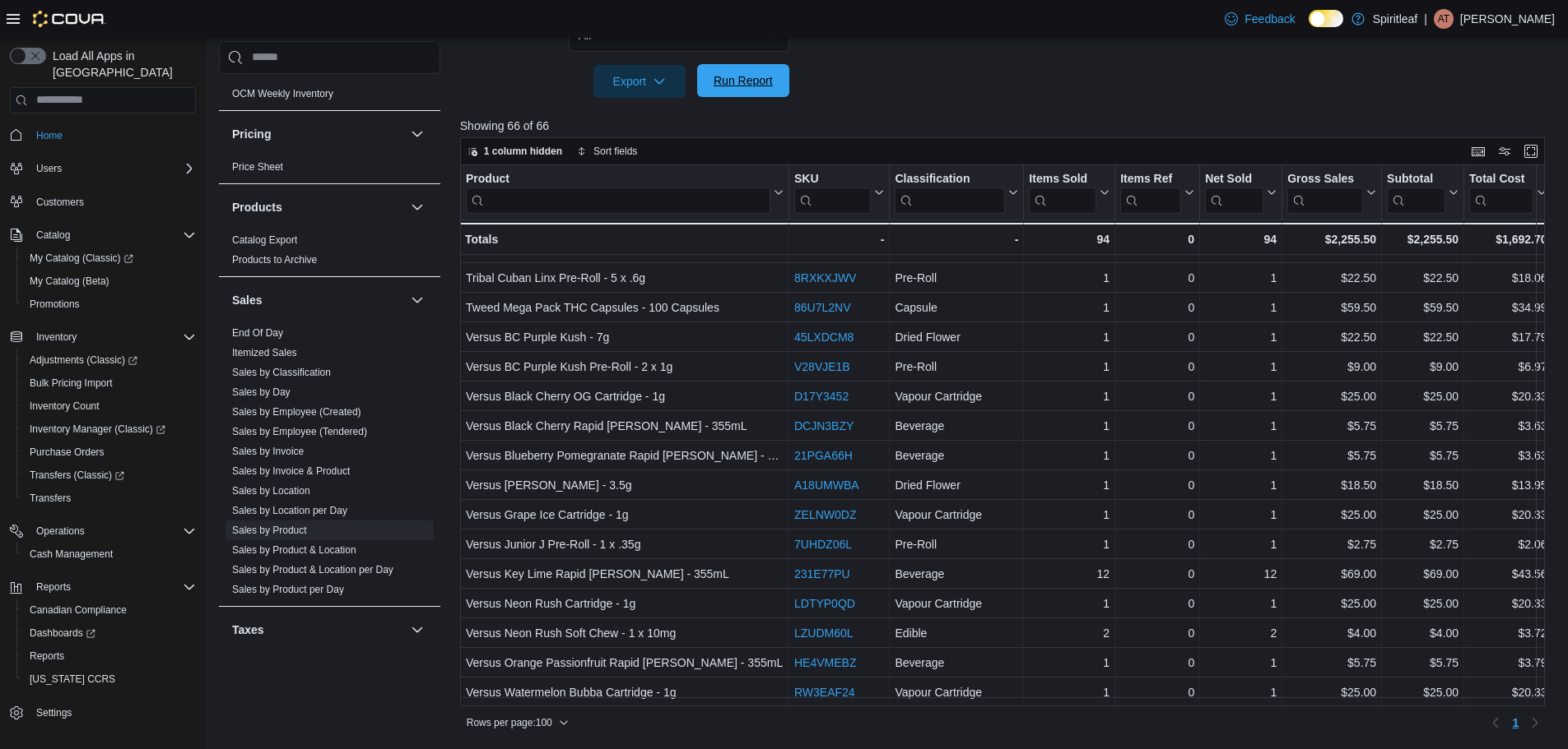
click at [768, 80] on span "Run Report" at bounding box center [743, 81] width 59 height 17
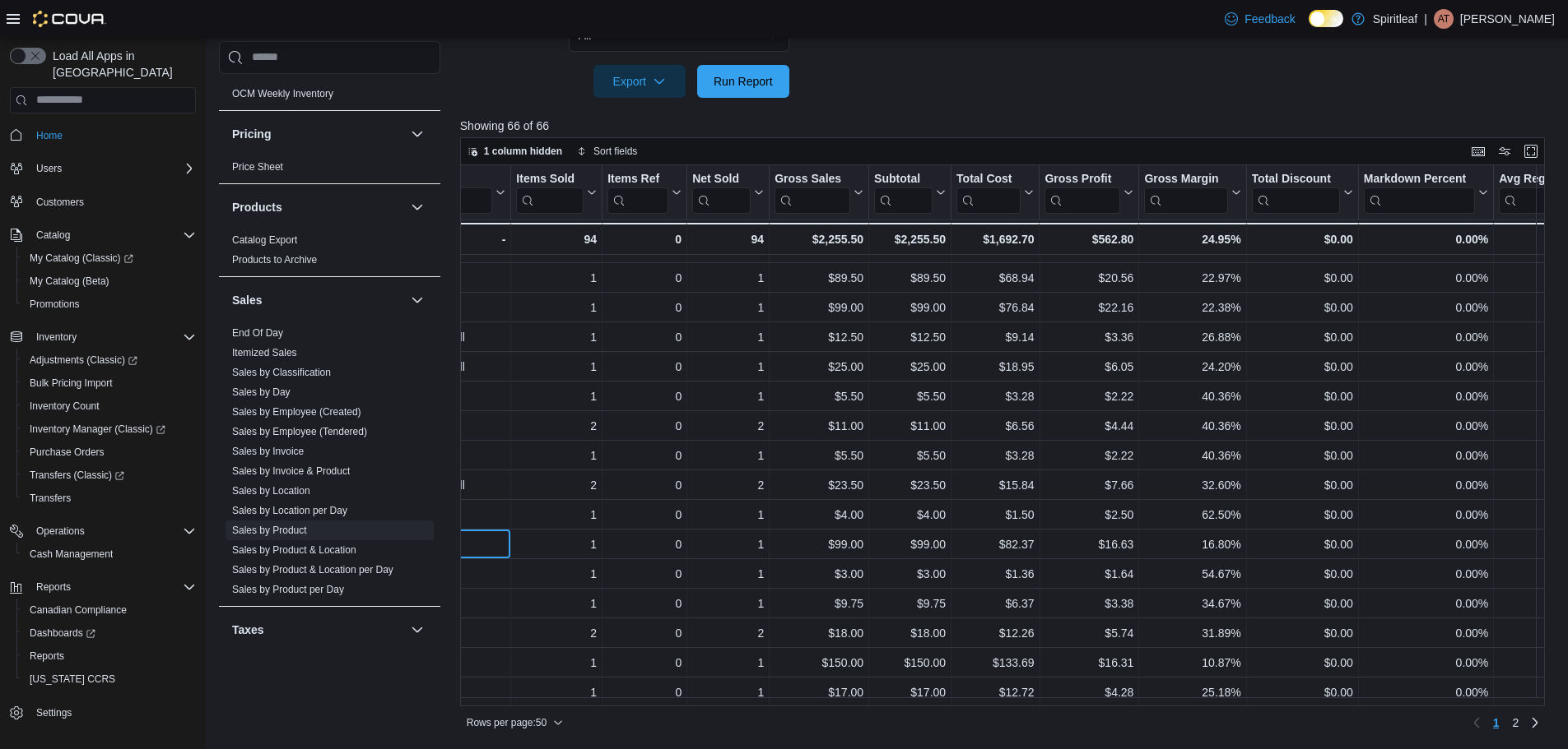
scroll to position [1037, 515]
click at [755, 91] on span "Run Report" at bounding box center [744, 80] width 72 height 33
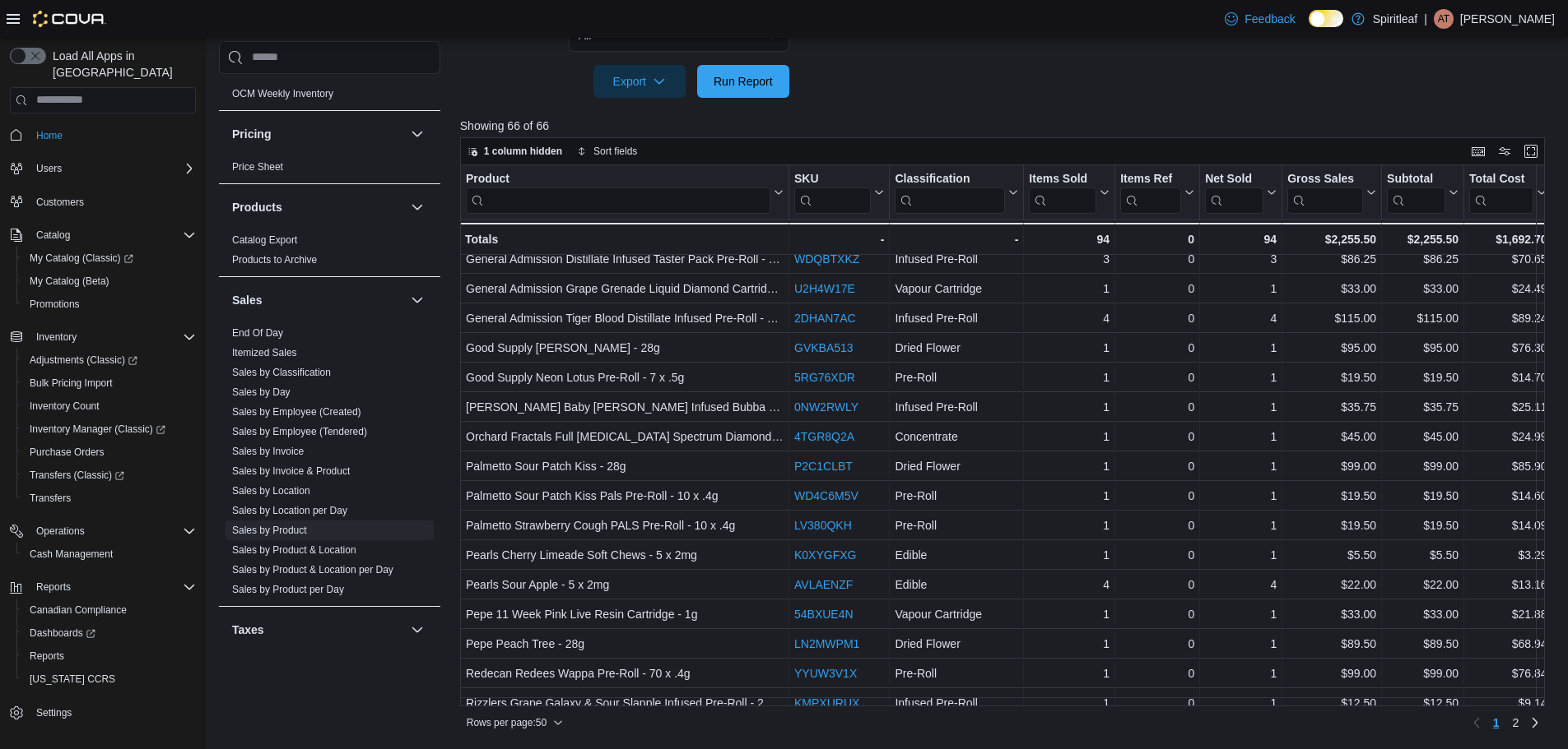
scroll to position [1037, 0]
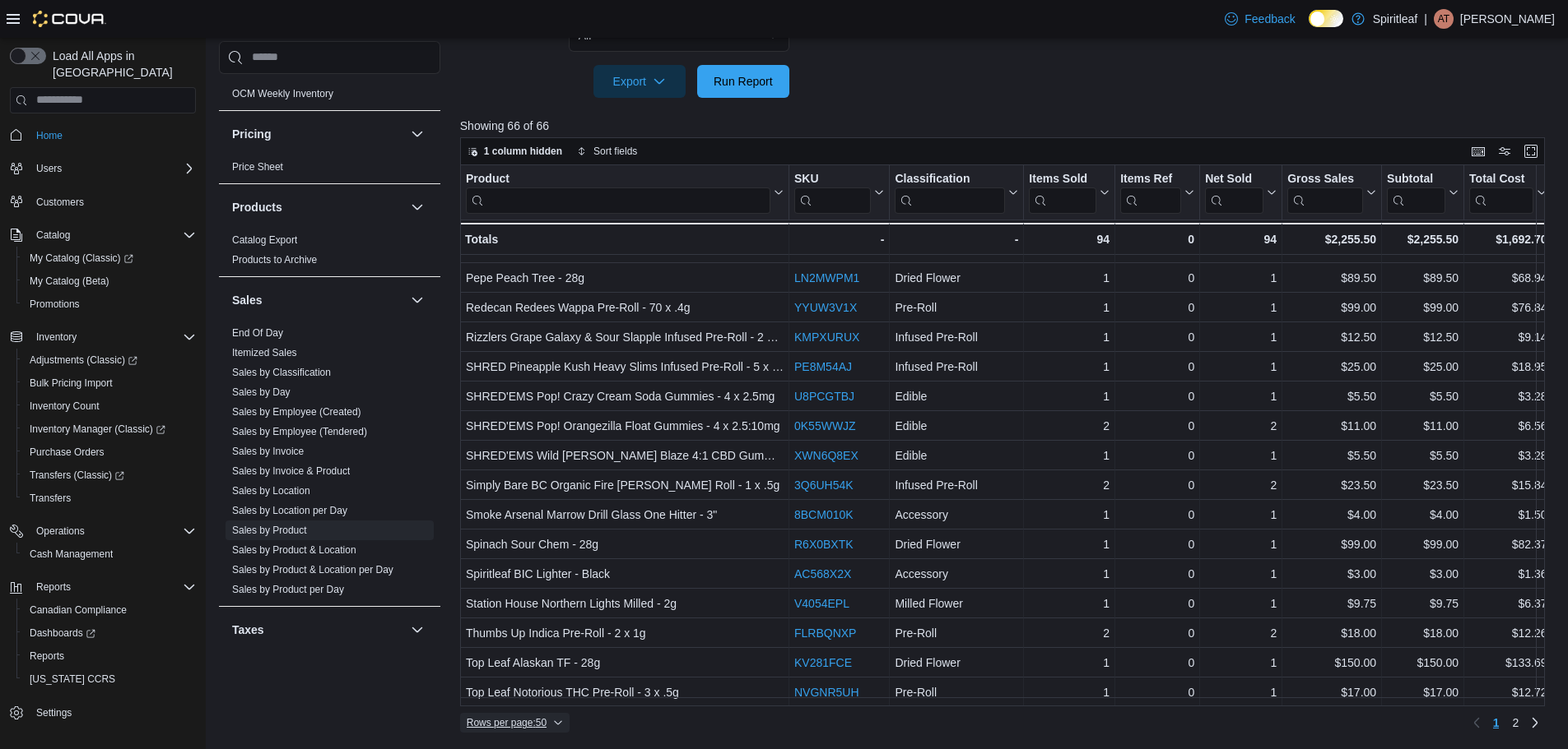
click at [543, 718] on span "Rows per page : 50" at bounding box center [515, 722] width 96 height 19
click at [557, 680] on button "100 rows" at bounding box center [525, 689] width 92 height 33
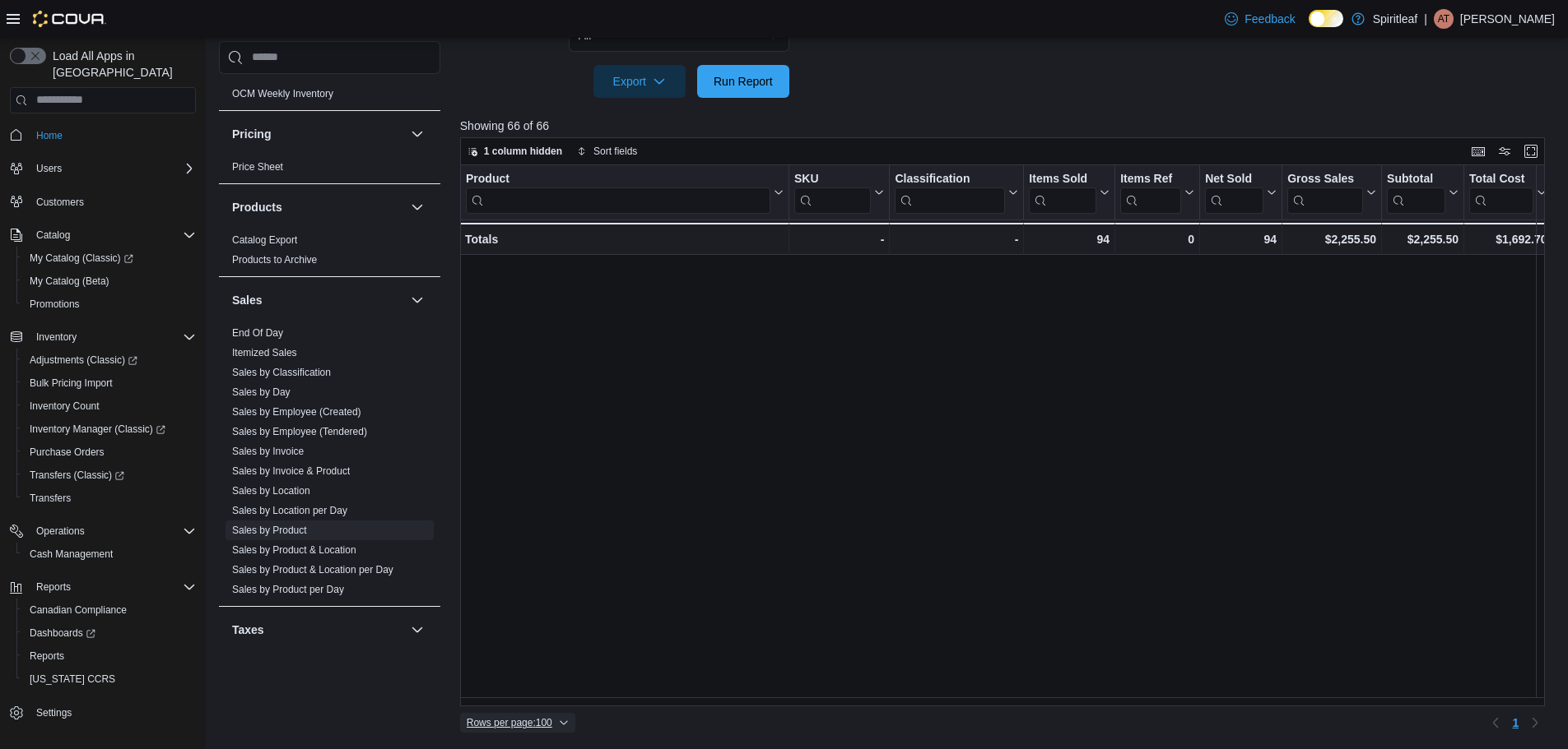
scroll to position [119, 215]
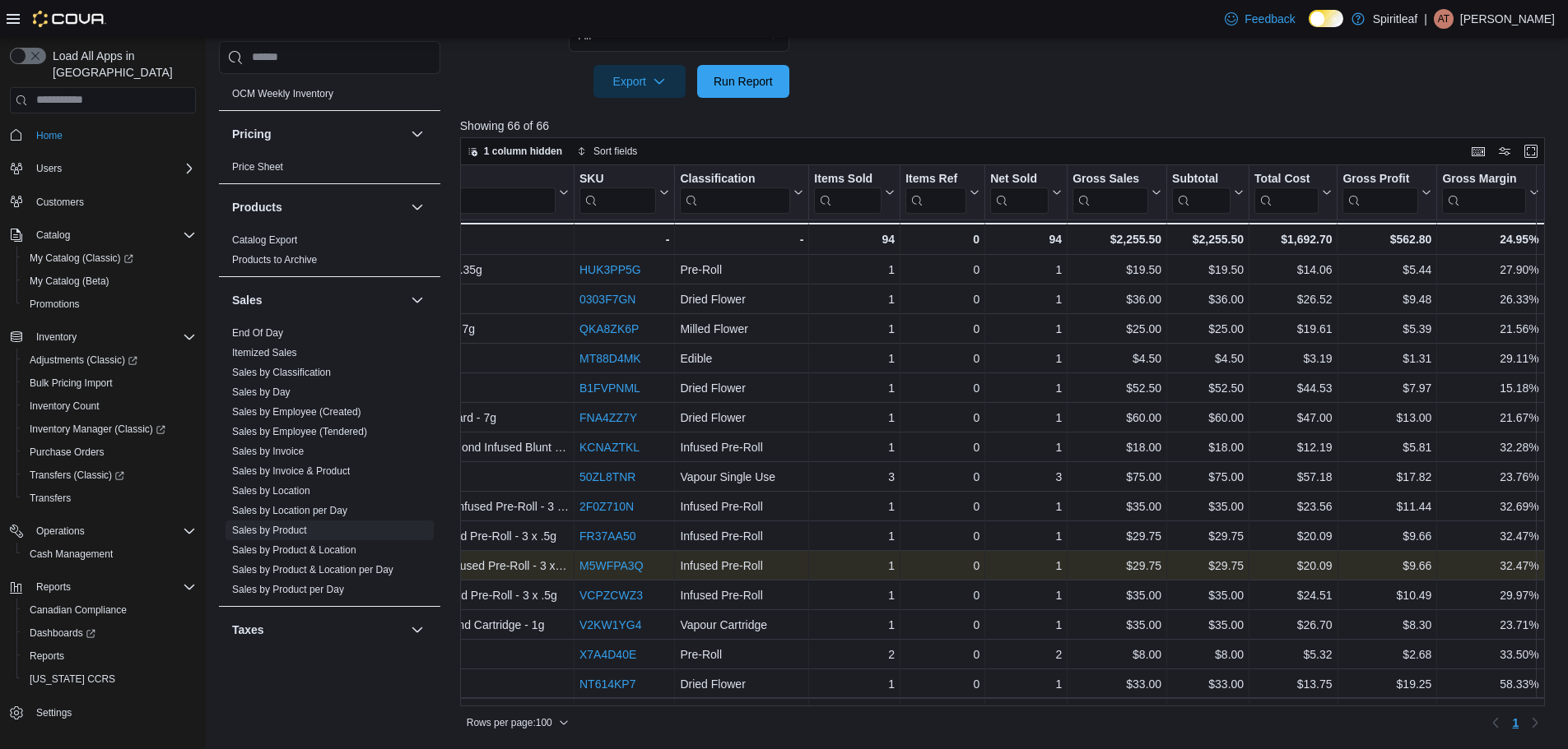
click at [634, 579] on div "M5WFPA3Q - SKU URL, column 2, row 15" at bounding box center [624, 566] width 100 height 29
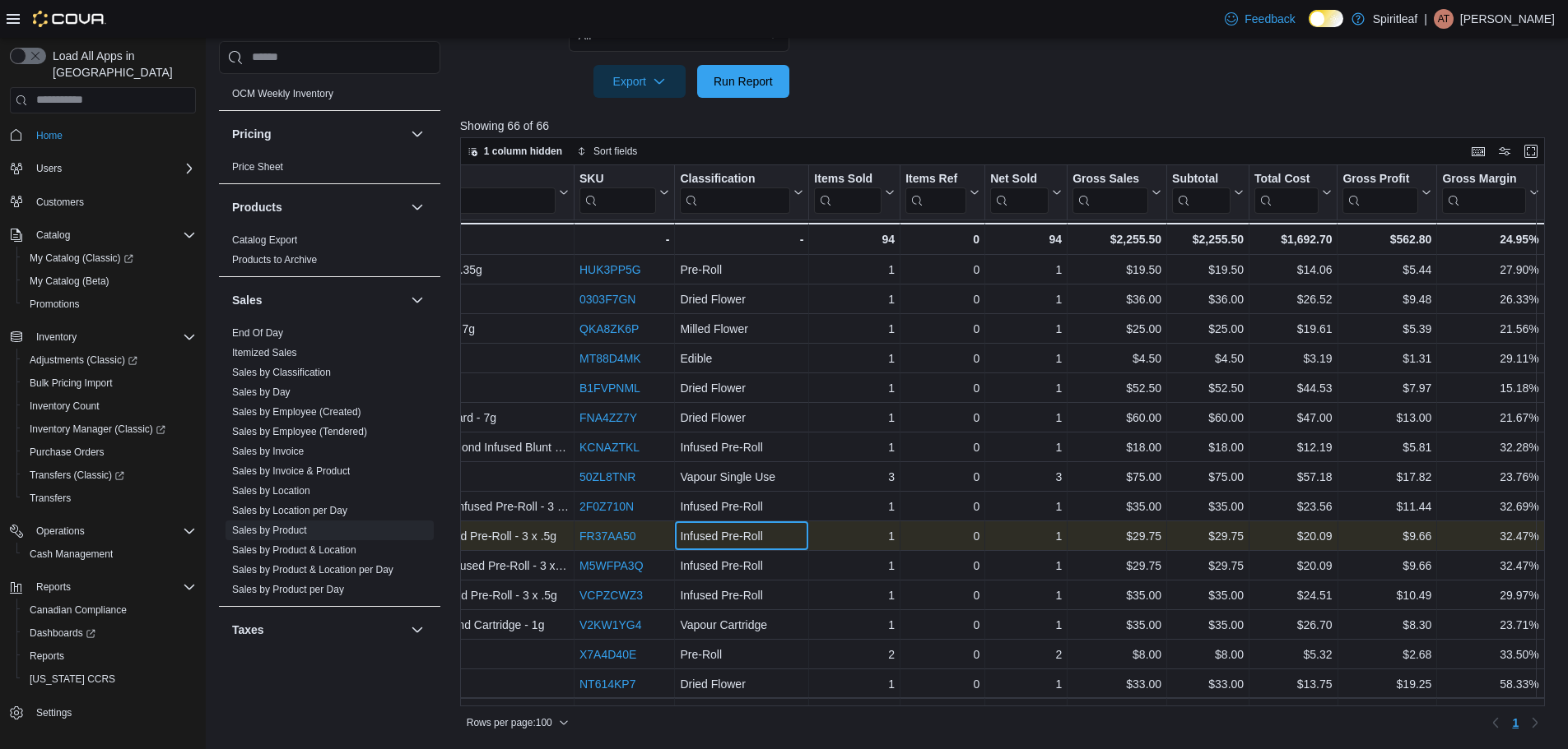
drag, startPoint x: 743, startPoint y: 545, endPoint x: 698, endPoint y: 550, distance: 45.3
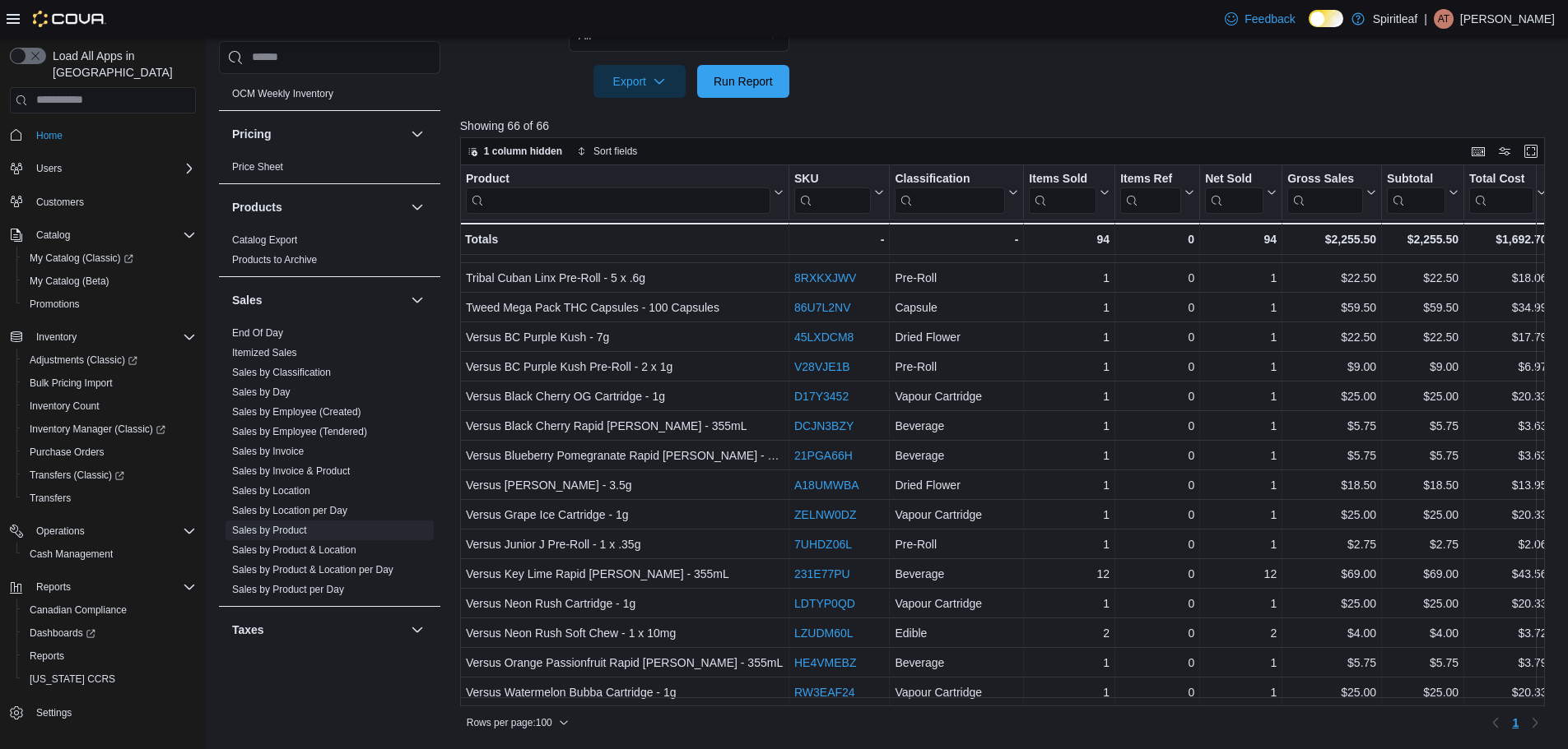
scroll to position [1511, 0]
click at [737, 77] on span "Run Report" at bounding box center [743, 81] width 59 height 17
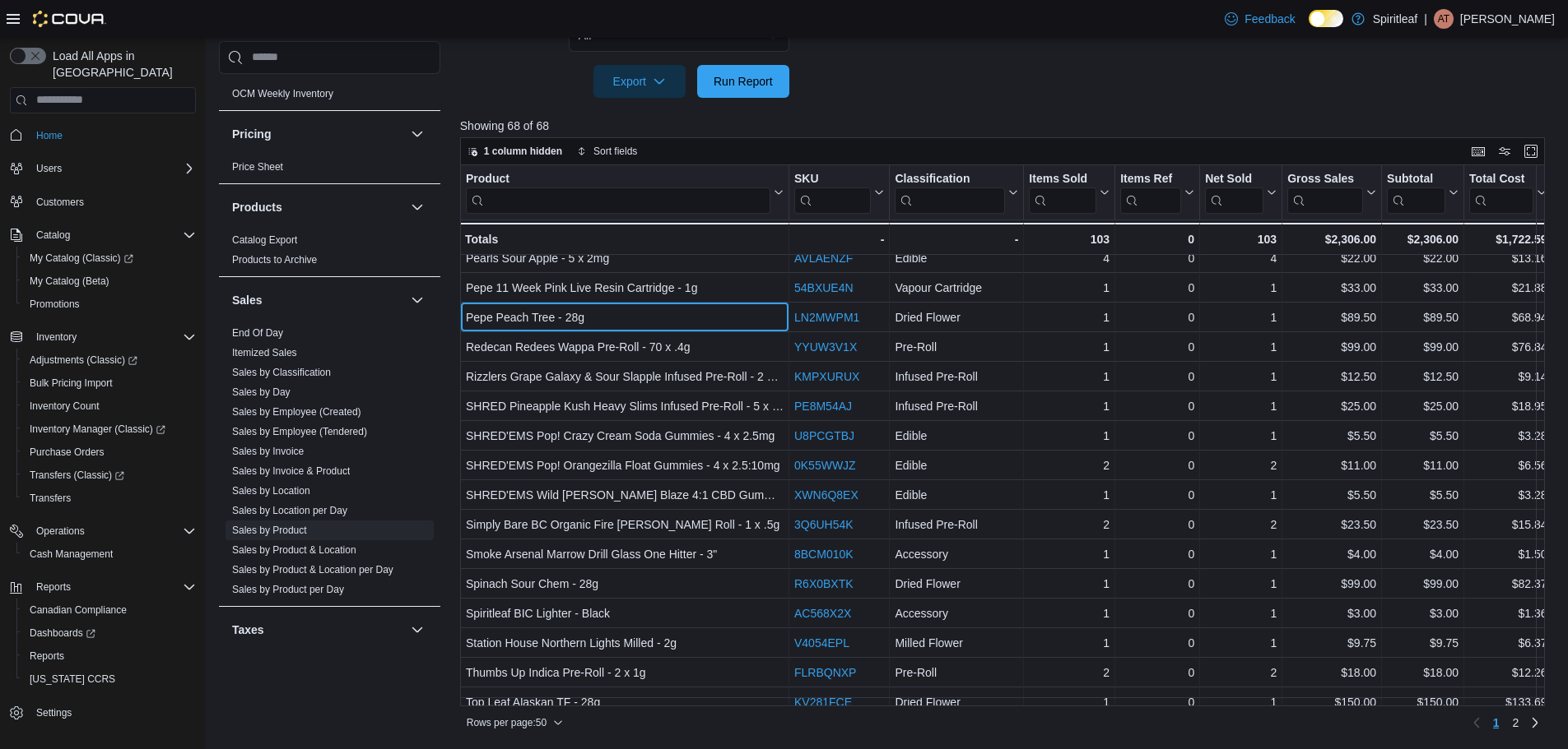
scroll to position [1037, 0]
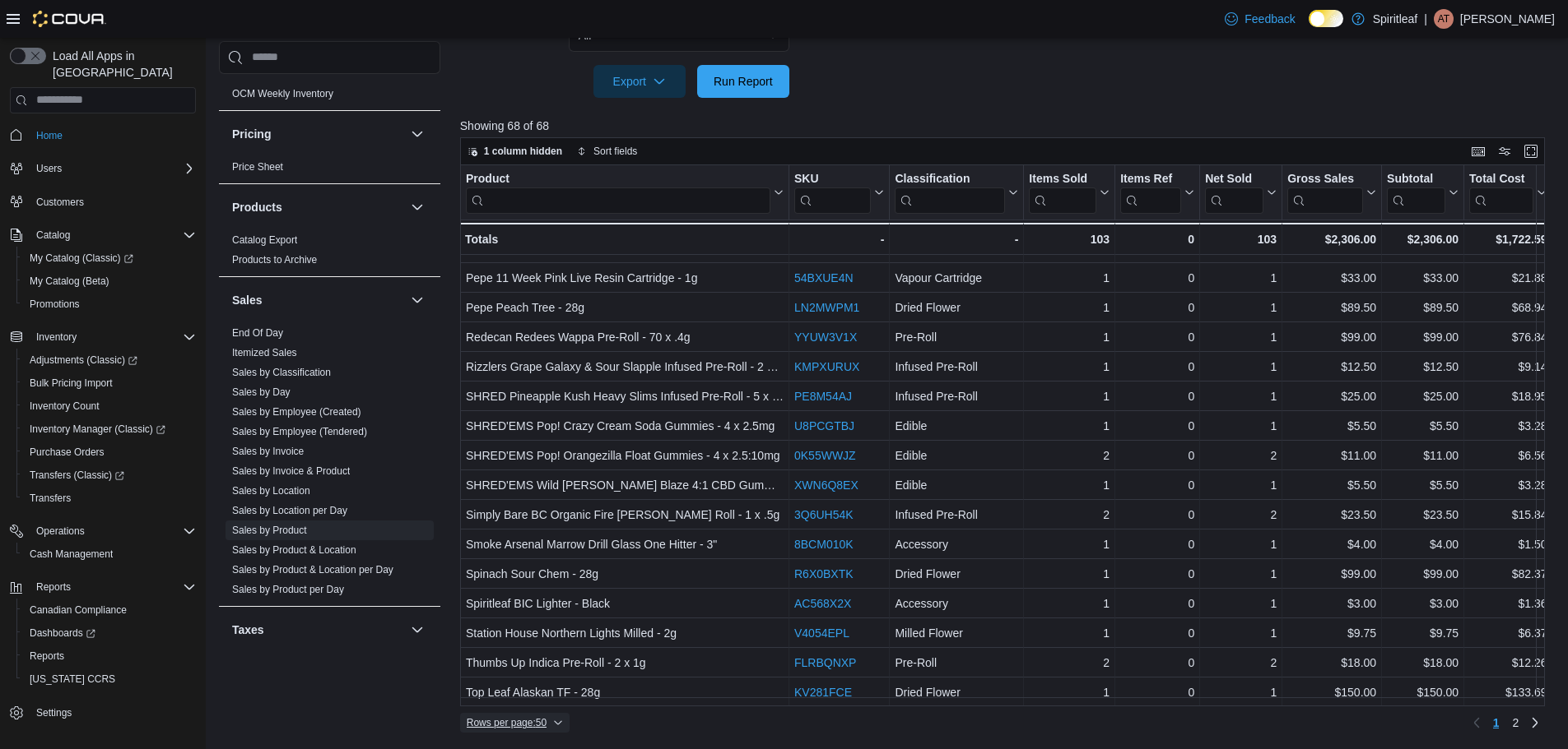
click at [560, 722] on icon "button" at bounding box center [558, 723] width 10 height 10
click at [543, 683] on button "100 rows" at bounding box center [525, 689] width 92 height 33
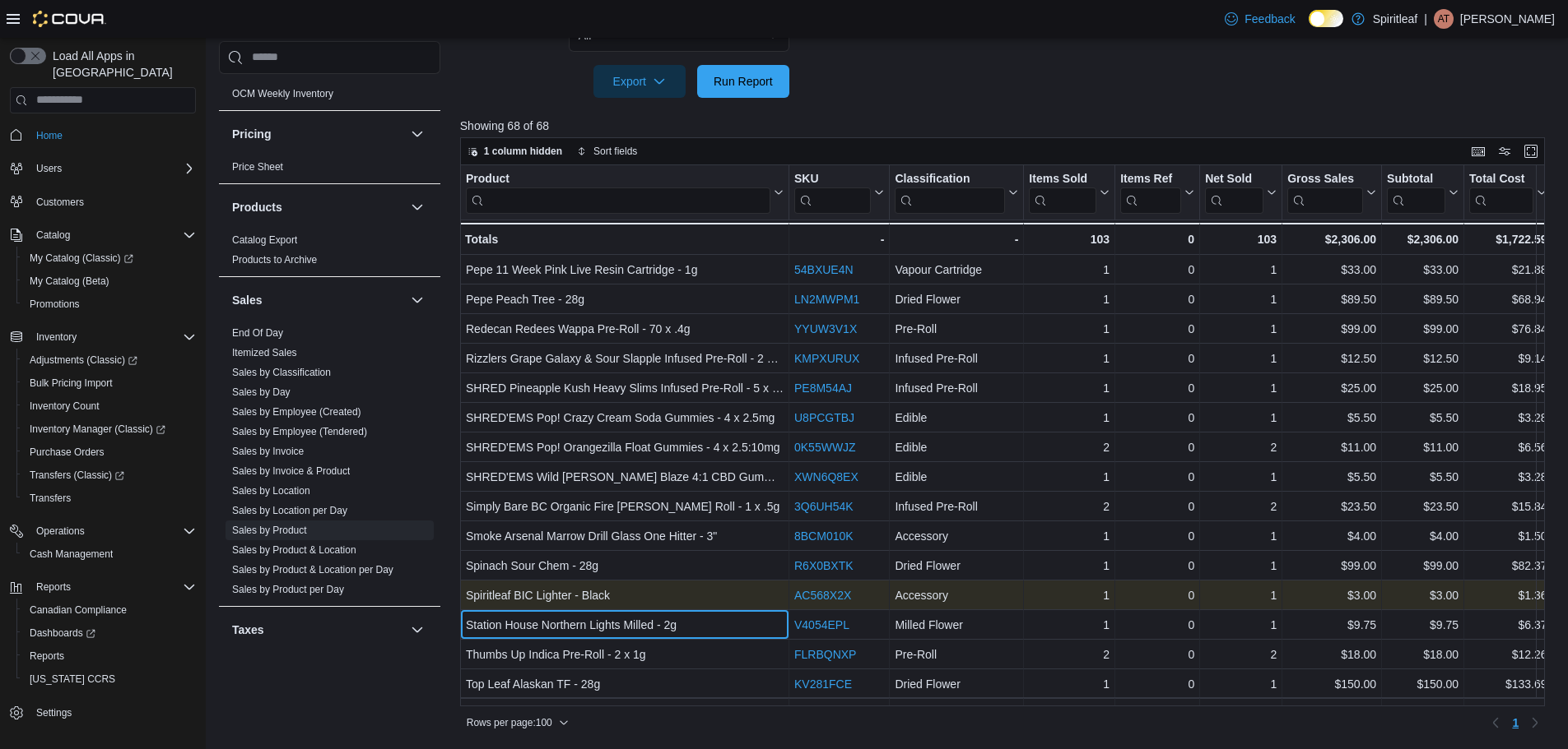
drag, startPoint x: 648, startPoint y: 620, endPoint x: 670, endPoint y: 605, distance: 26.6
click at [650, 619] on div "Station House Northern Lights Milled - 2g" at bounding box center [624, 624] width 317 height 19
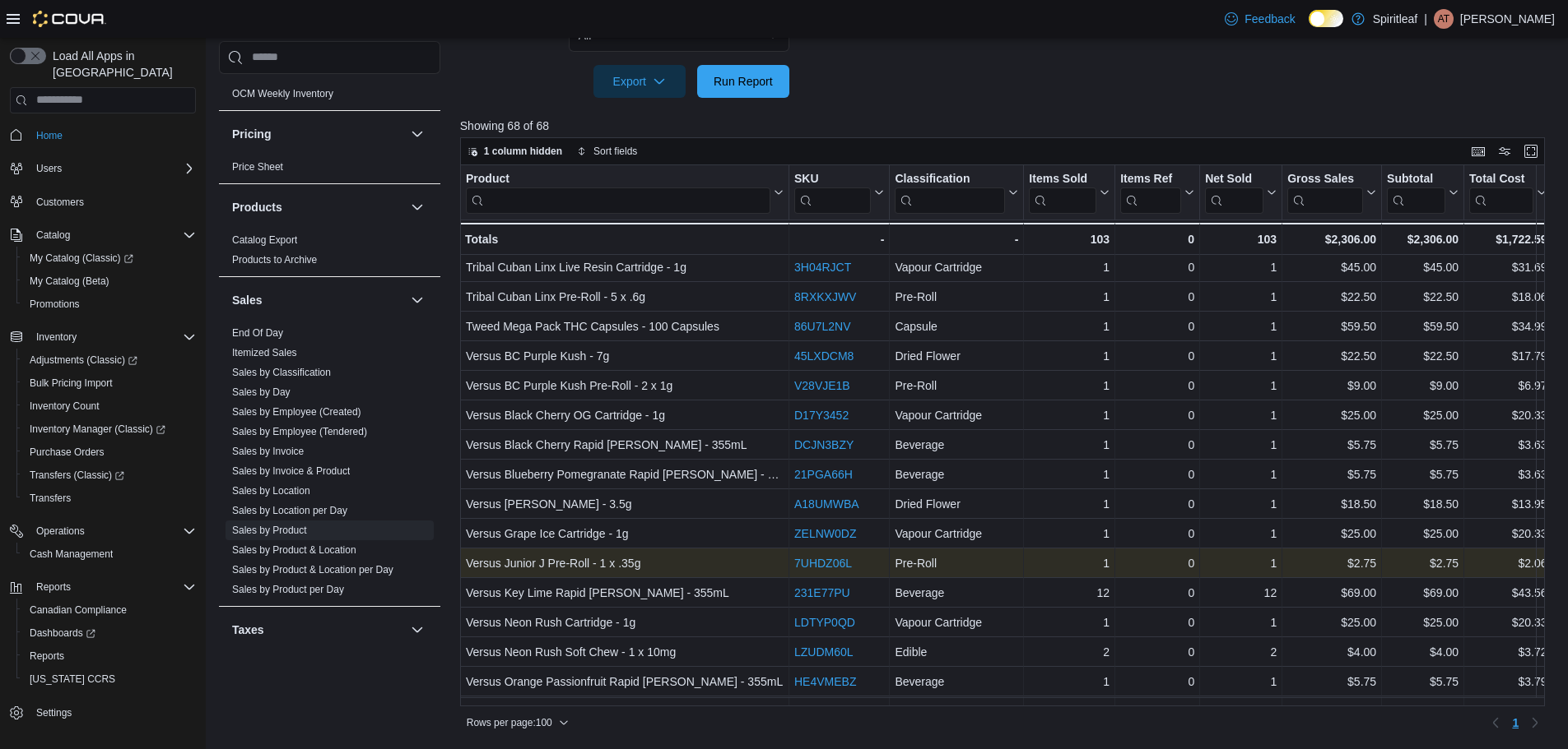
scroll to position [1323, 0]
